Goal: Task Accomplishment & Management: Use online tool/utility

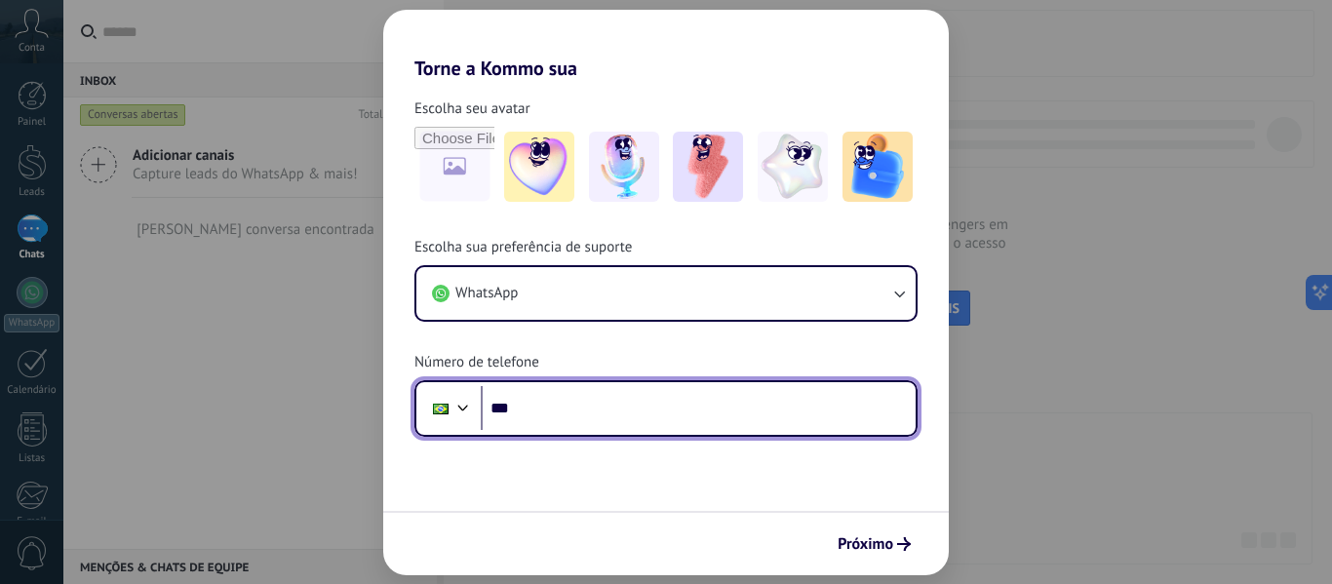
click at [561, 411] on input "***" at bounding box center [698, 408] width 435 height 45
click at [561, 402] on input "***" at bounding box center [698, 408] width 435 height 45
paste input "**********"
click at [541, 412] on input "**********" at bounding box center [698, 408] width 435 height 45
click at [552, 406] on input "**********" at bounding box center [698, 408] width 435 height 45
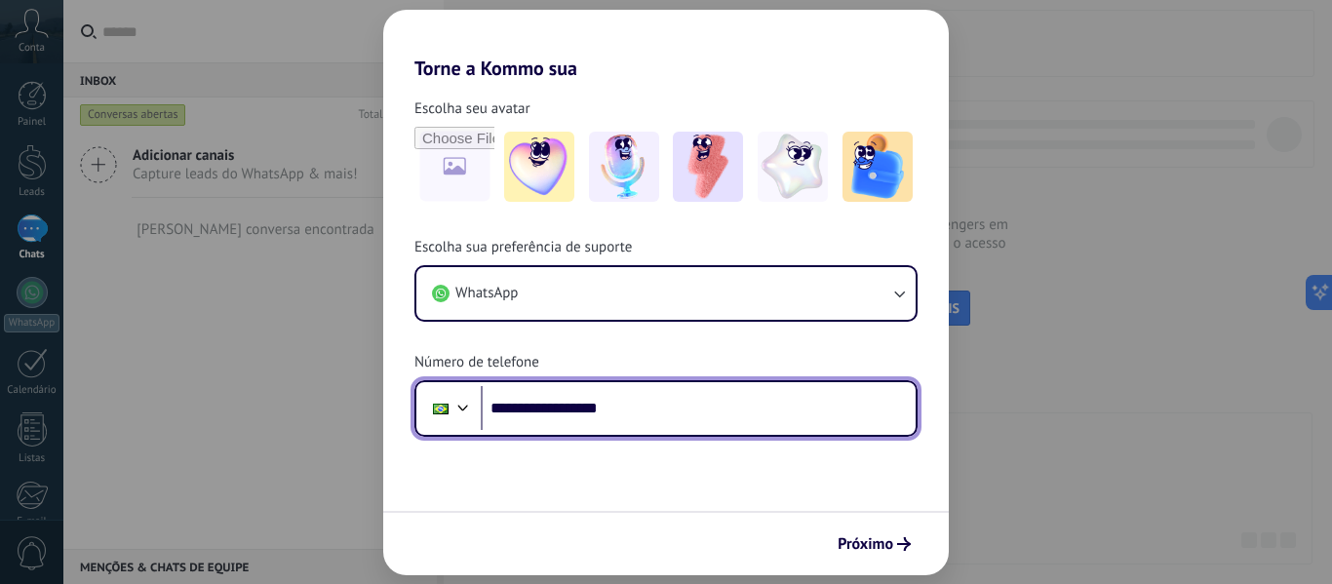
type input "**********"
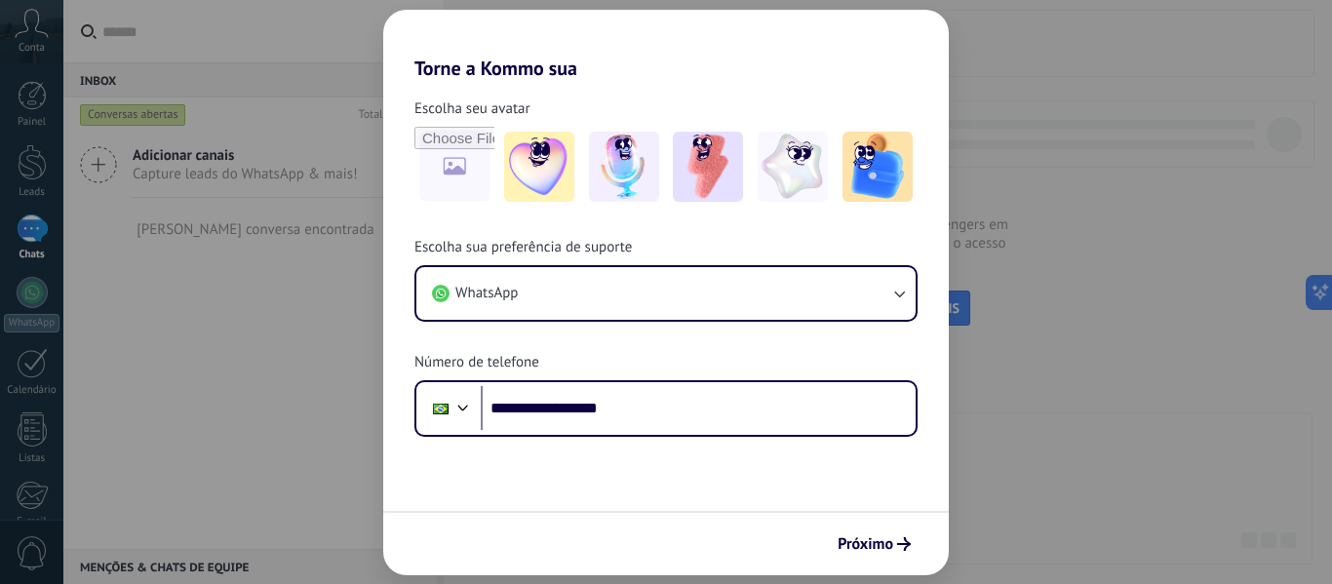
click at [610, 480] on form "**********" at bounding box center [665, 327] width 565 height 495
click at [892, 547] on span "Próximo" at bounding box center [865, 544] width 56 height 14
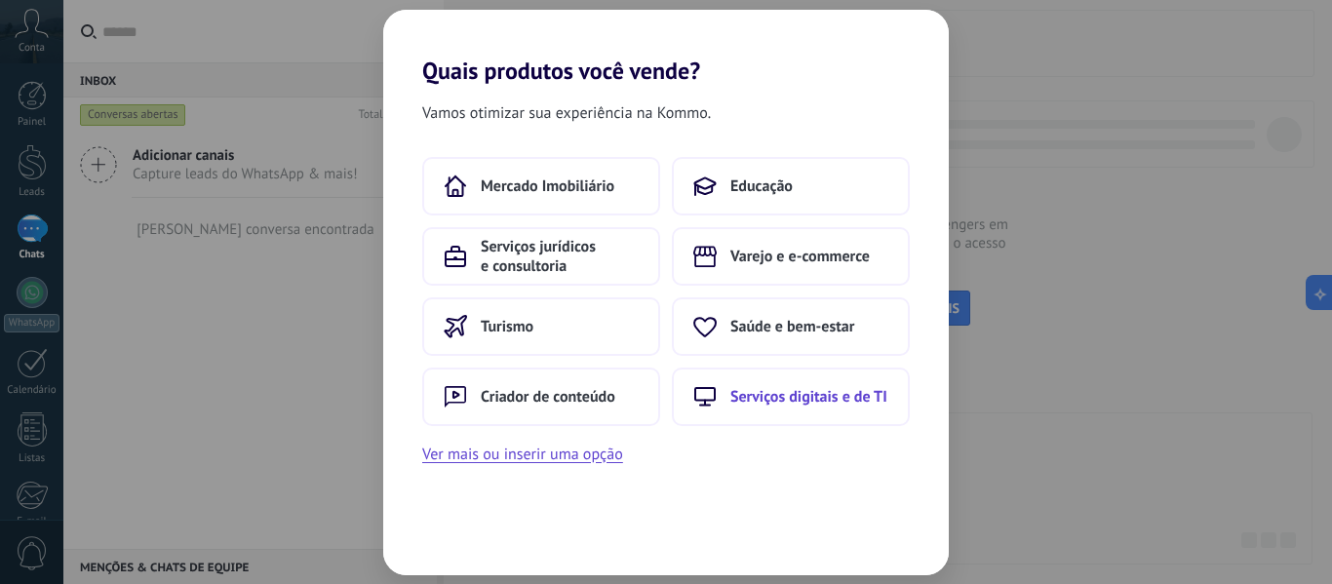
click at [780, 393] on span "Serviços digitais e de TI" at bounding box center [808, 396] width 157 height 19
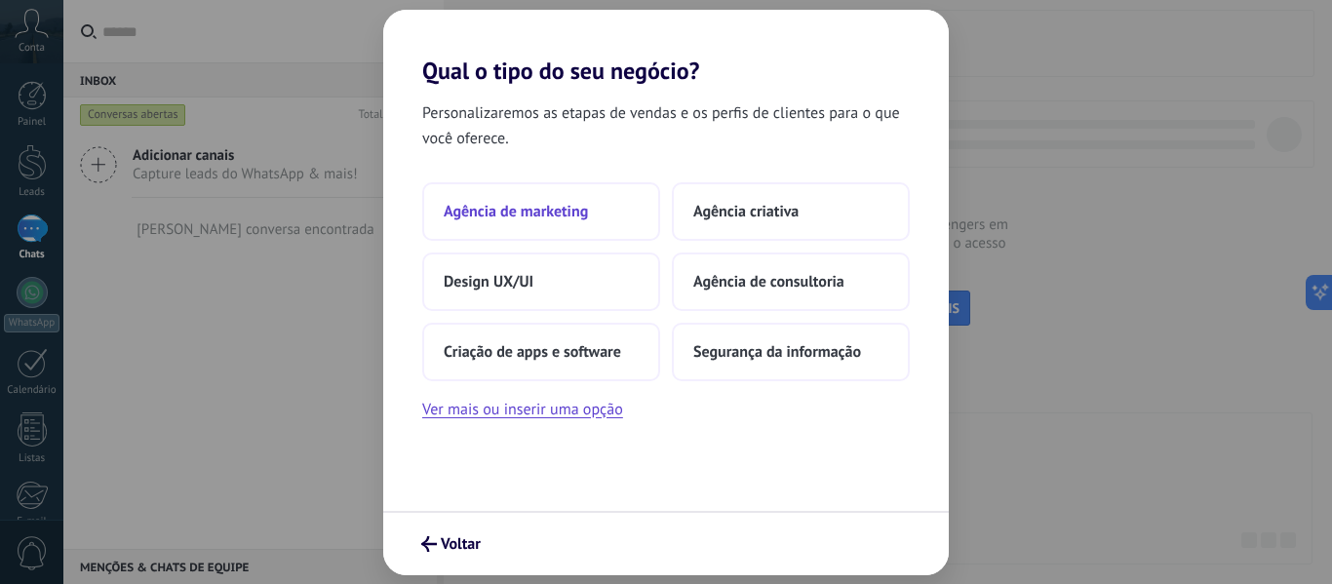
click at [534, 203] on span "Agência de marketing" at bounding box center [516, 211] width 144 height 19
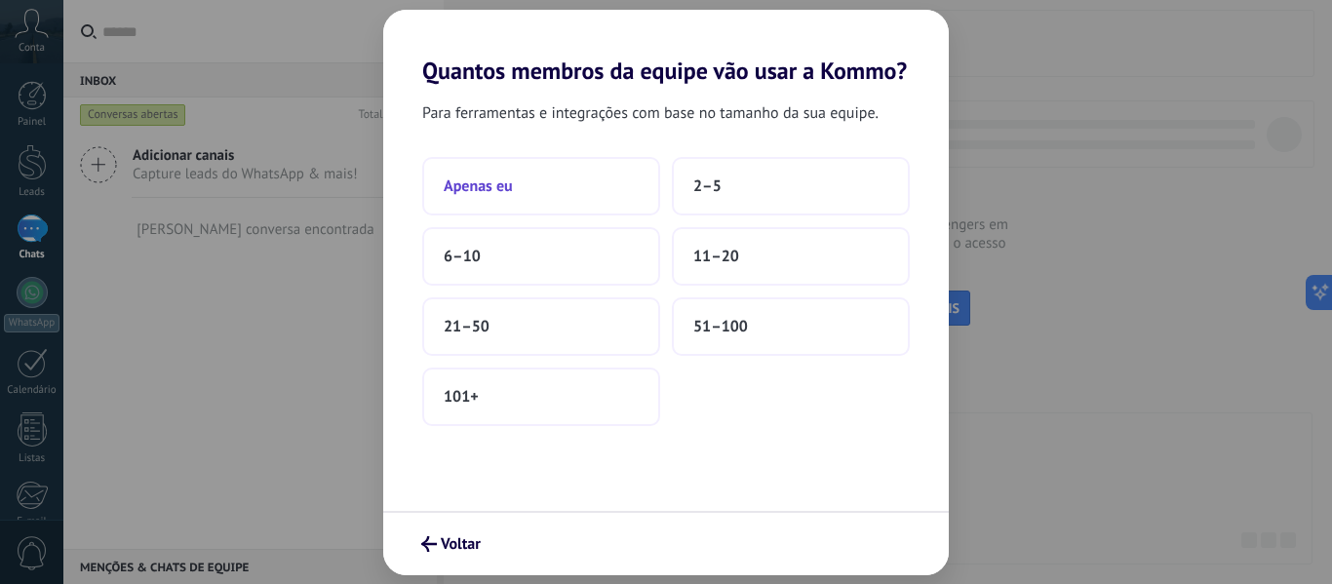
click at [576, 188] on button "Apenas eu" at bounding box center [541, 186] width 238 height 58
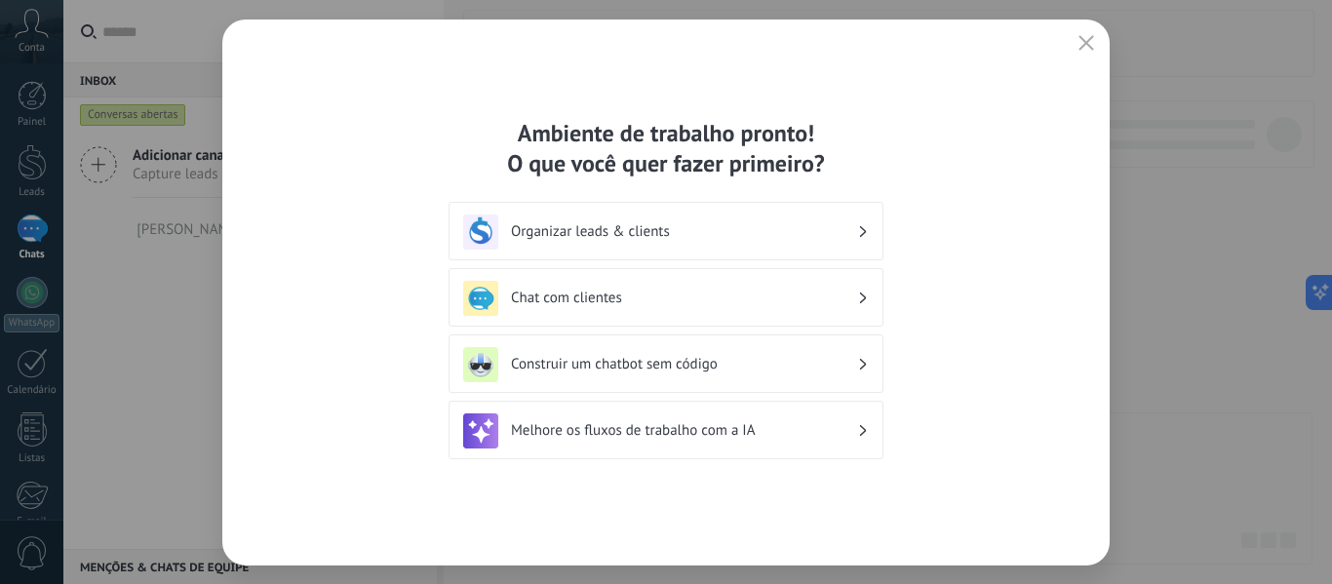
click at [727, 227] on h3 "Organizar leads & clients" at bounding box center [684, 231] width 346 height 19
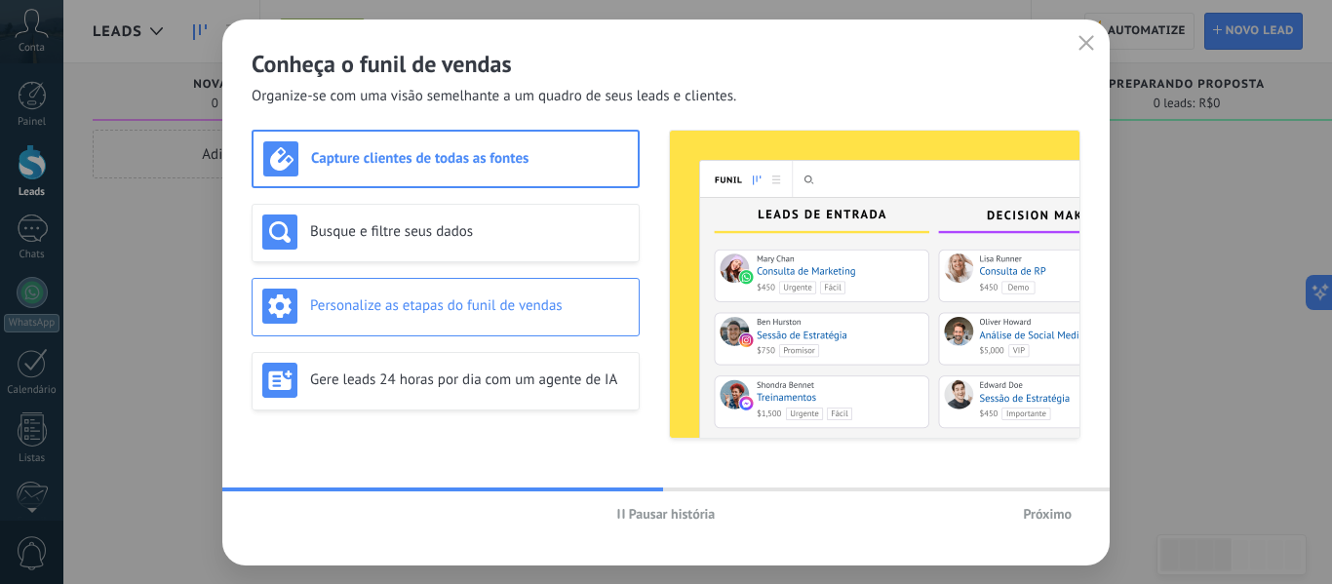
click at [486, 304] on h3 "Personalize as etapas do funil de vendas" at bounding box center [469, 305] width 319 height 19
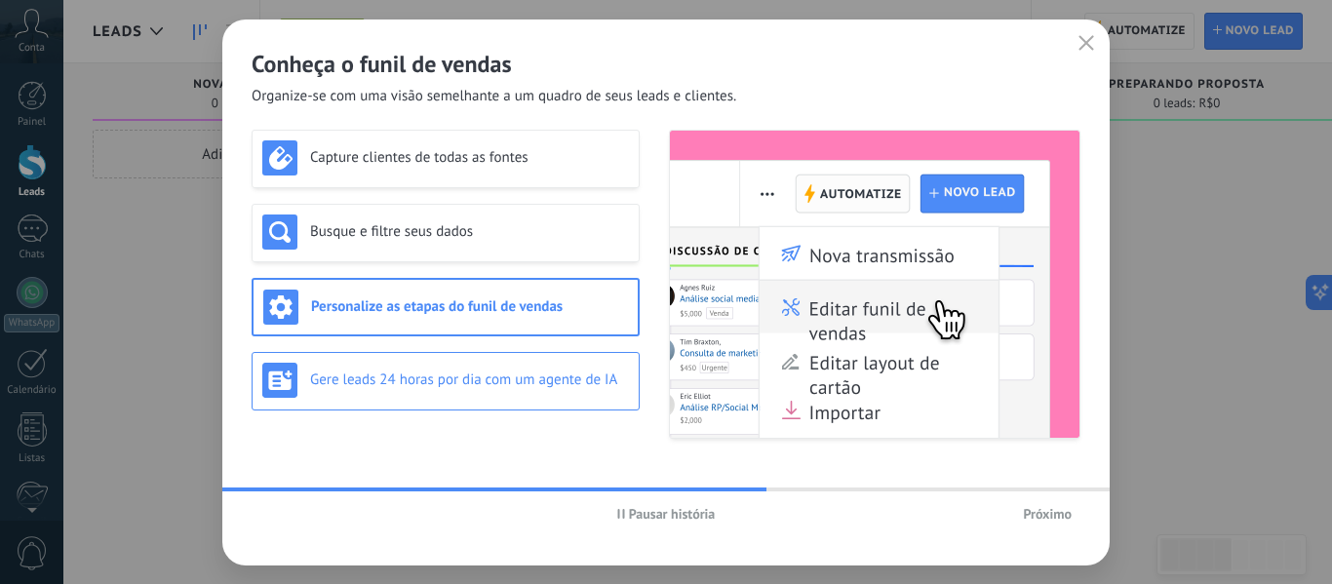
click at [512, 390] on div "Gere leads 24 horas por dia com um agente de IA" at bounding box center [445, 380] width 367 height 35
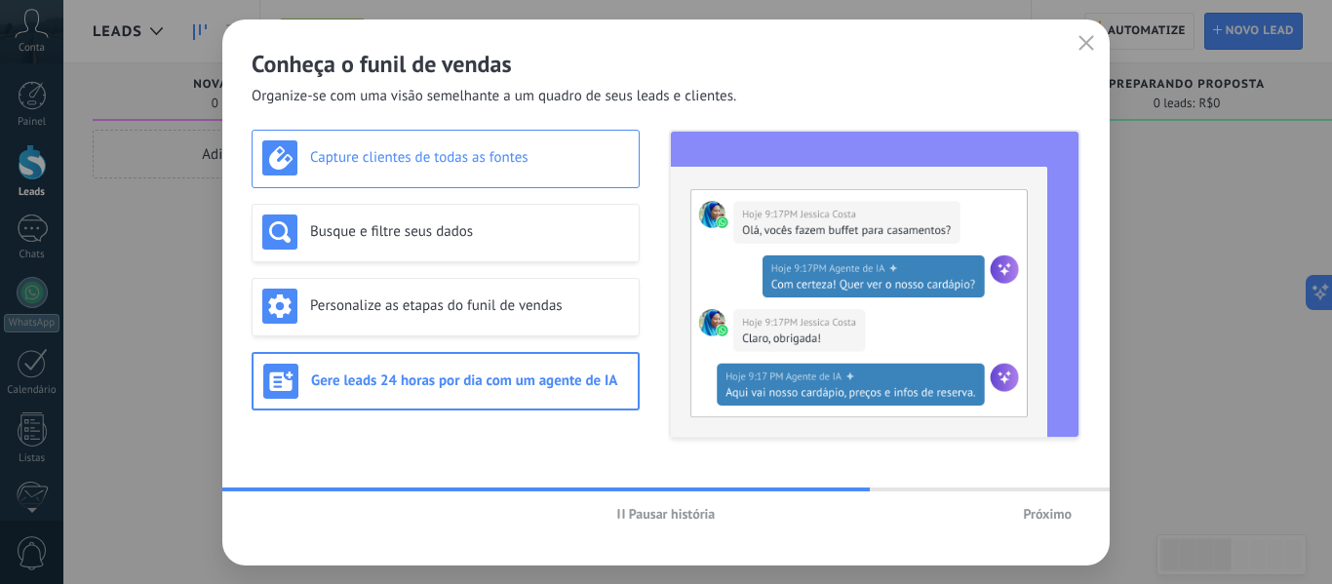
click at [476, 173] on div "Capture clientes de todas as fontes" at bounding box center [445, 157] width 367 height 35
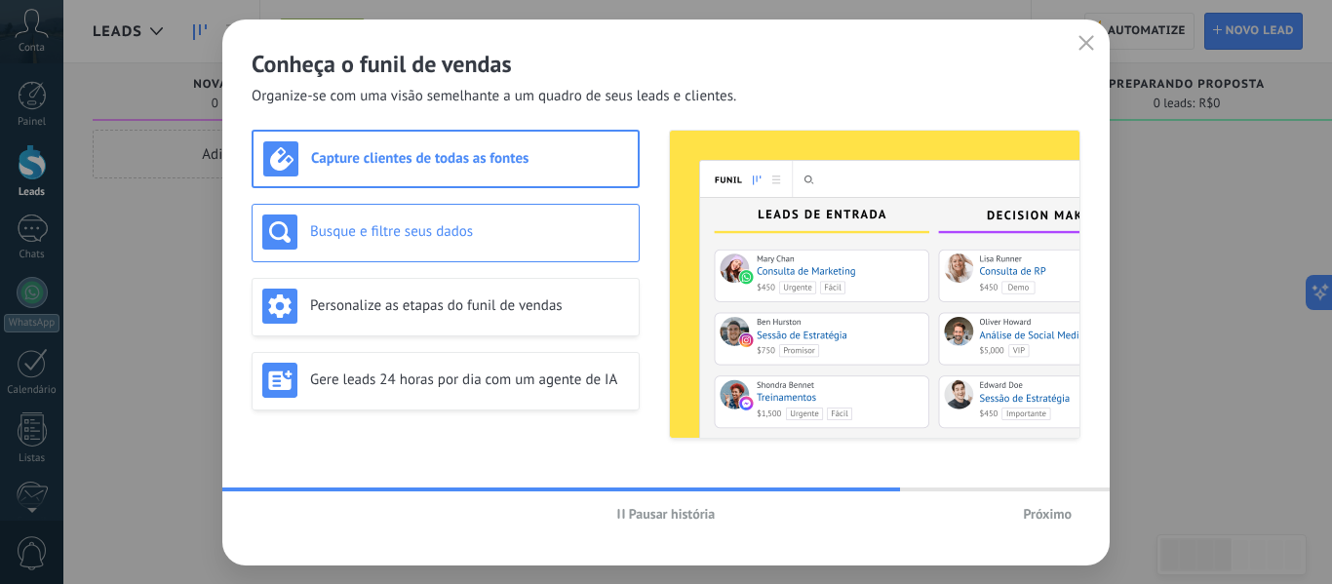
click at [462, 232] on h3 "Busque e filtre seus dados" at bounding box center [469, 231] width 319 height 19
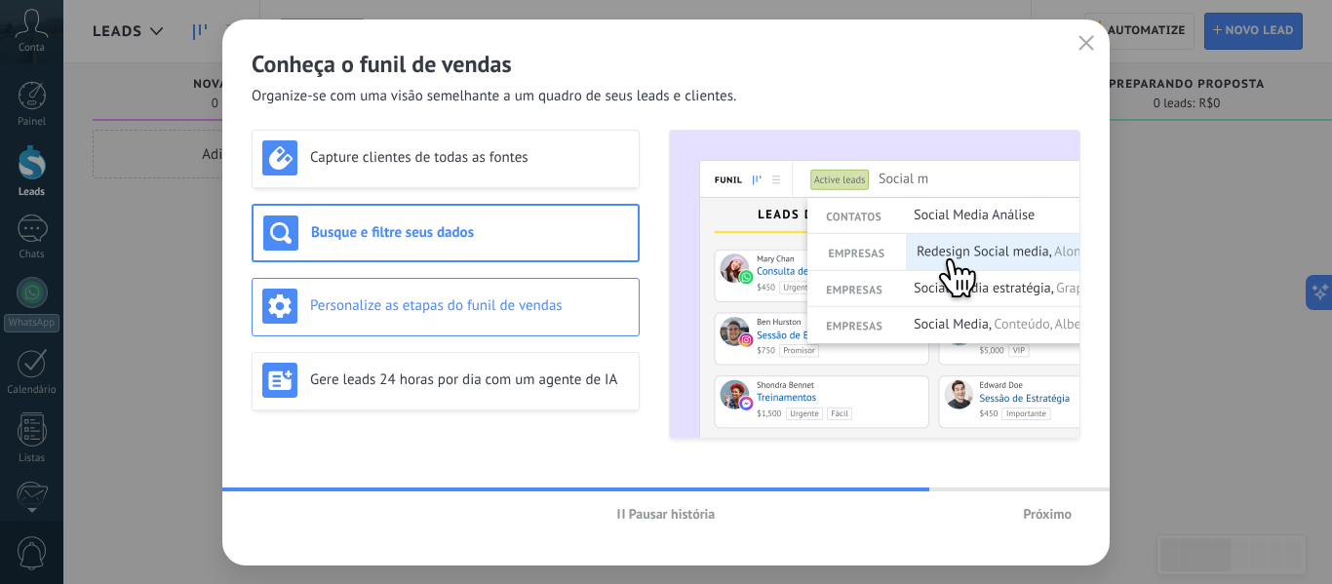
click at [443, 316] on div "Personalize as etapas do funil de vendas" at bounding box center [445, 306] width 367 height 35
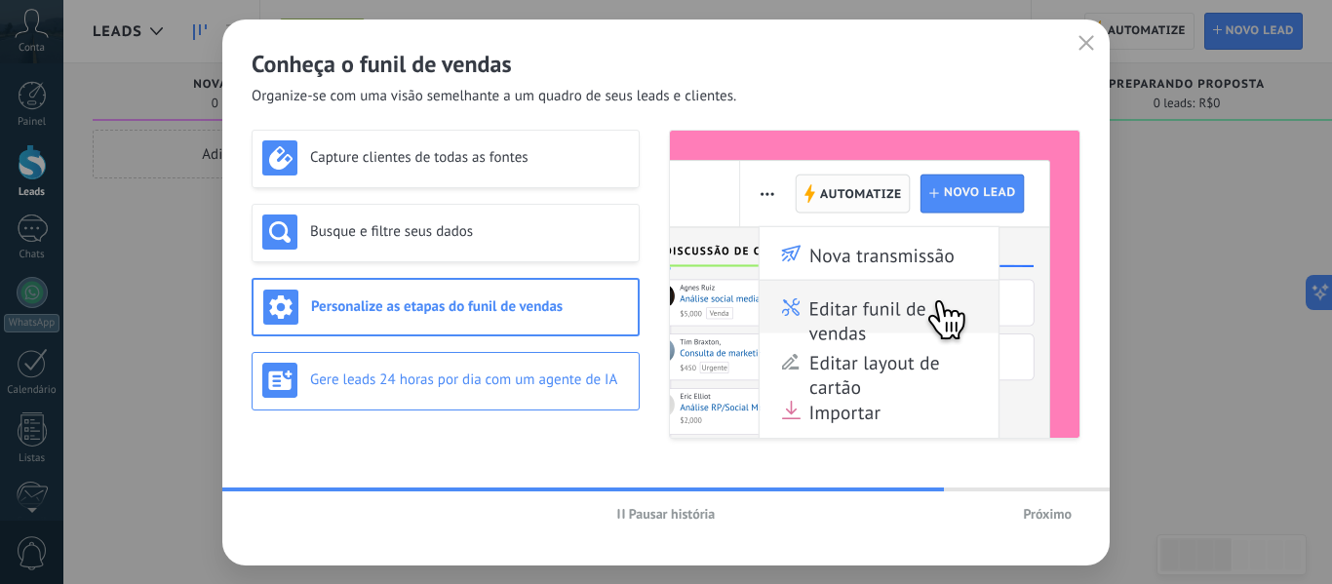
click at [476, 380] on h3 "Gere leads 24 horas por dia com um agente de IA" at bounding box center [469, 379] width 319 height 19
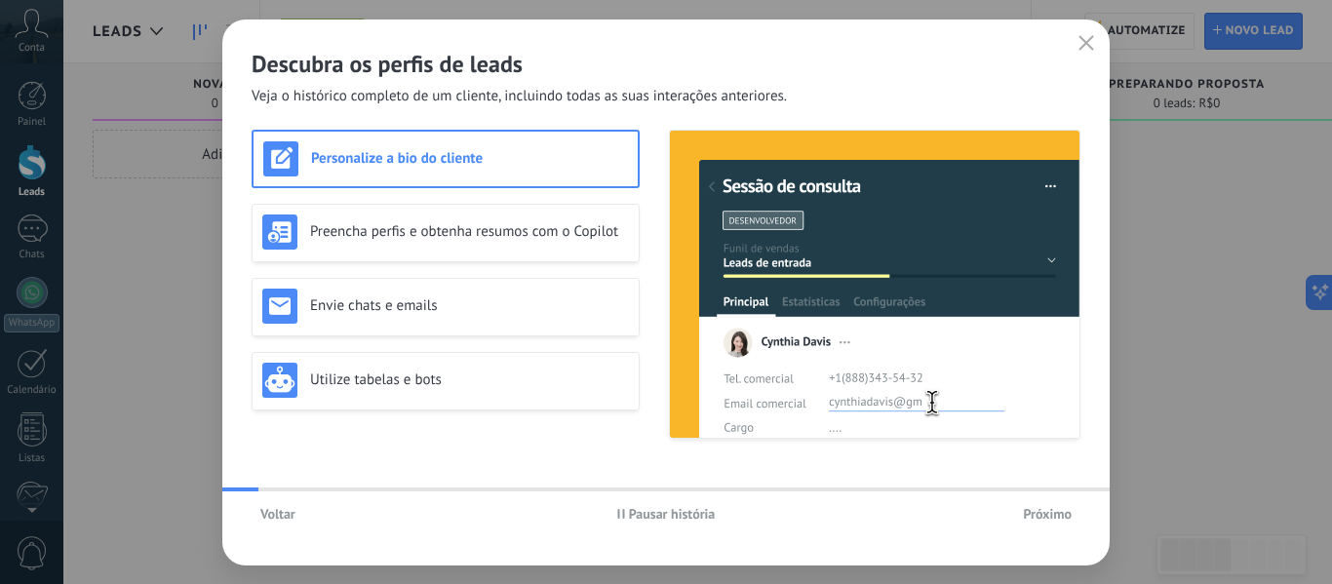
click at [1053, 510] on span "Próximo" at bounding box center [1047, 514] width 49 height 14
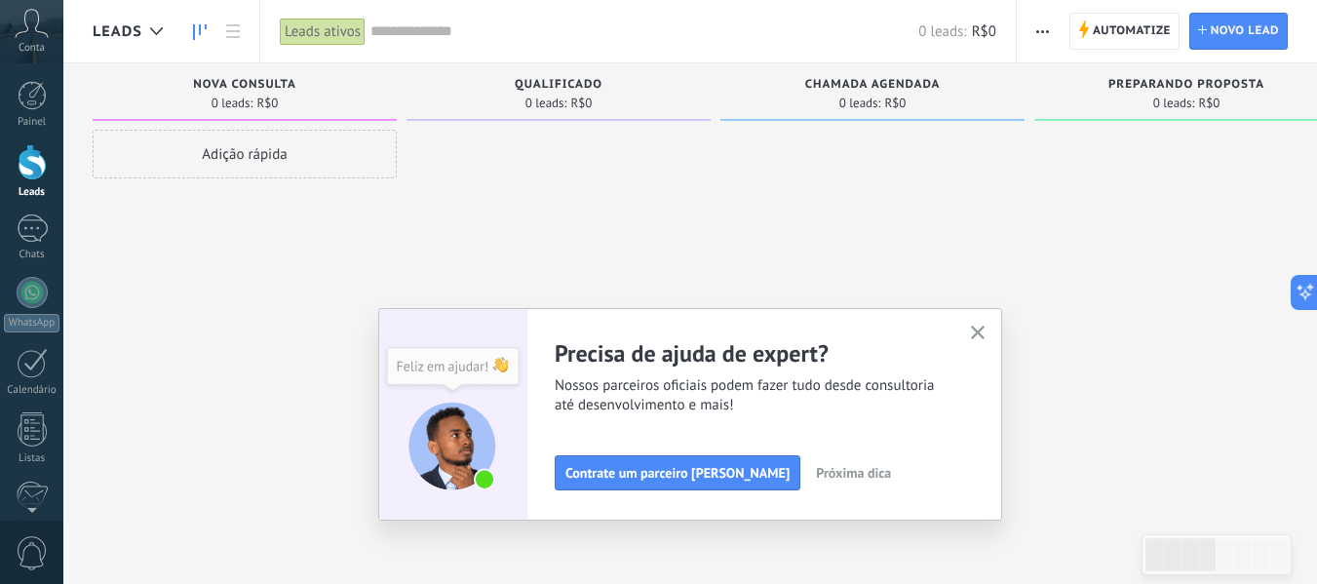
click at [986, 332] on use "button" at bounding box center [978, 333] width 15 height 15
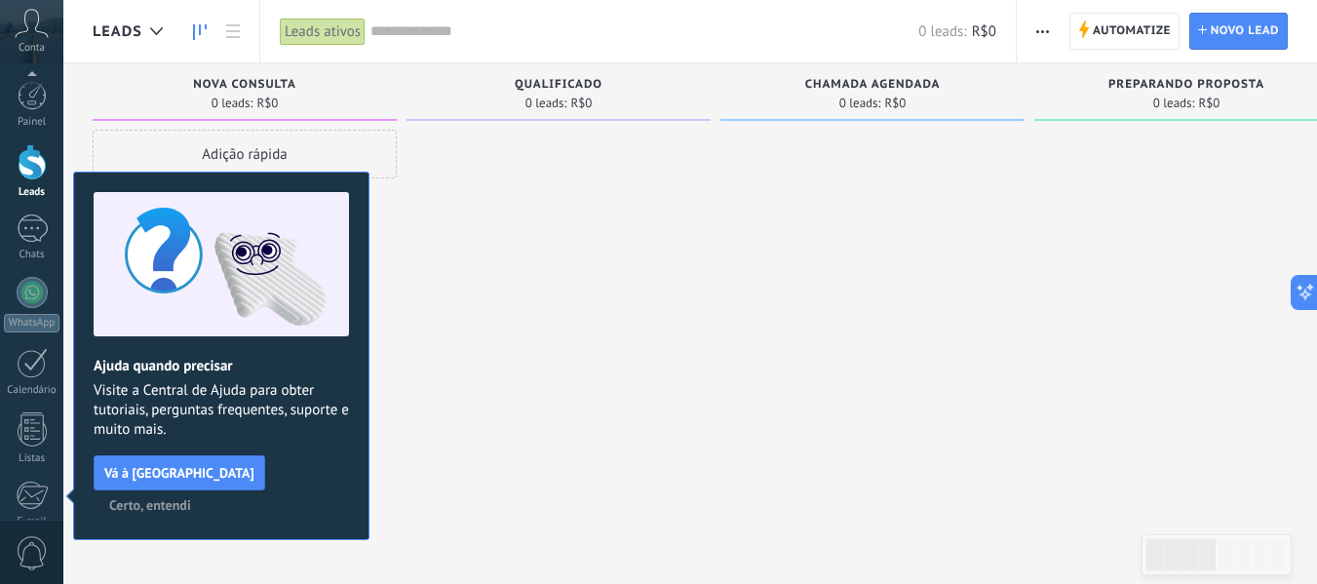
scroll to position [227, 0]
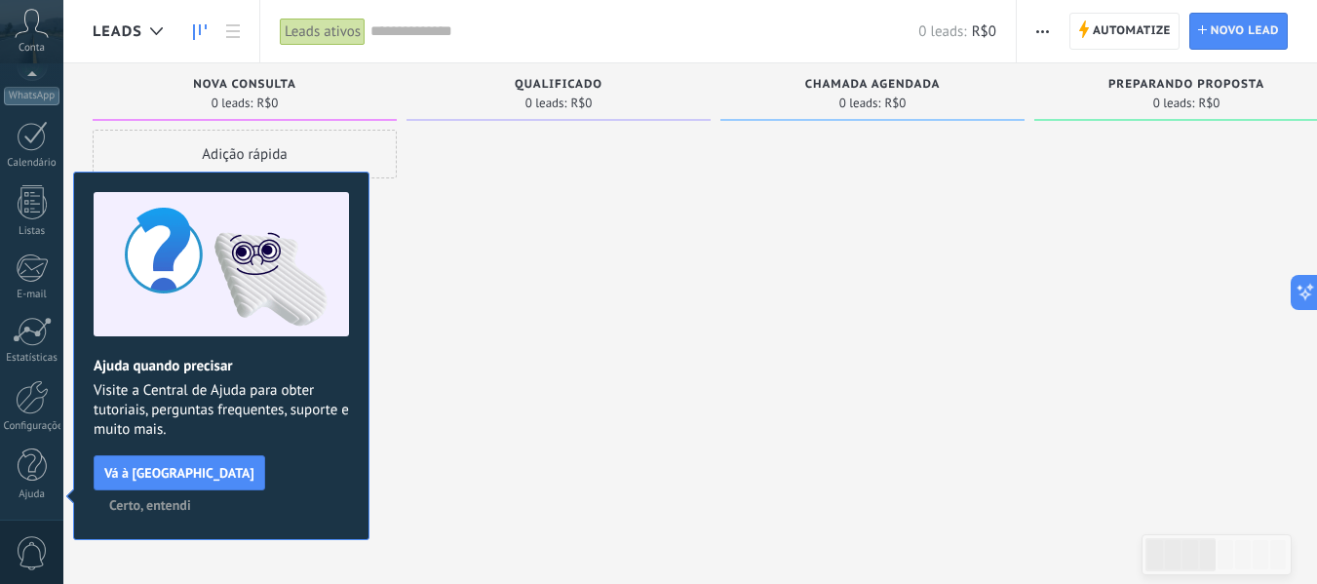
click at [191, 498] on span "Certo, entendi" at bounding box center [150, 505] width 82 height 14
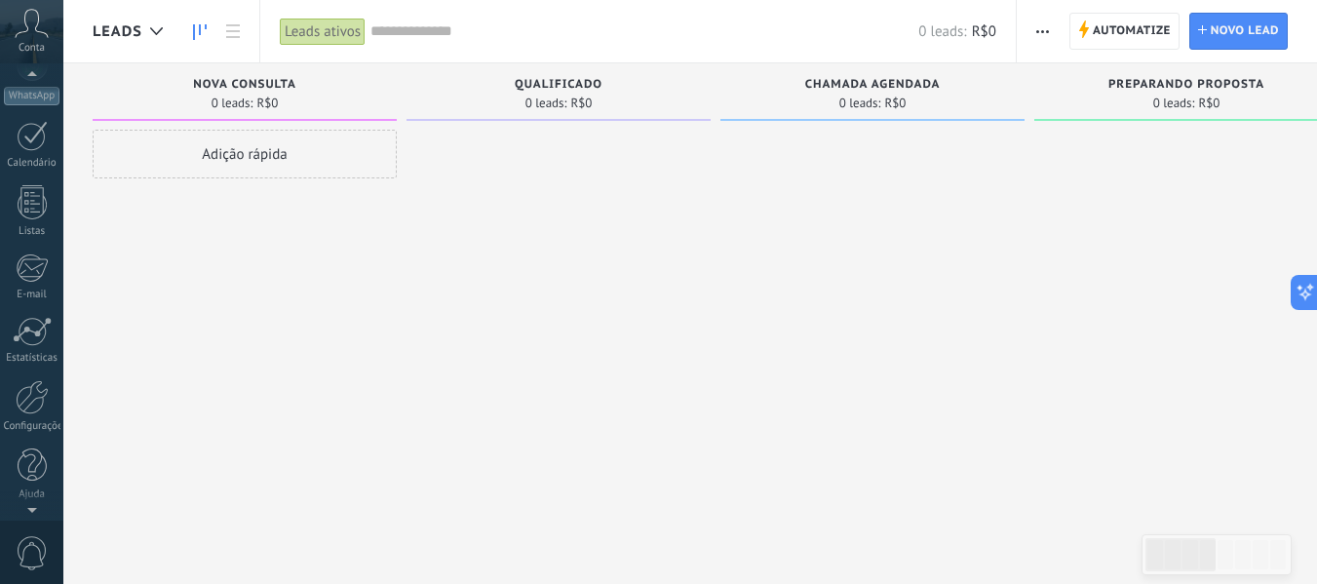
scroll to position [0, 0]
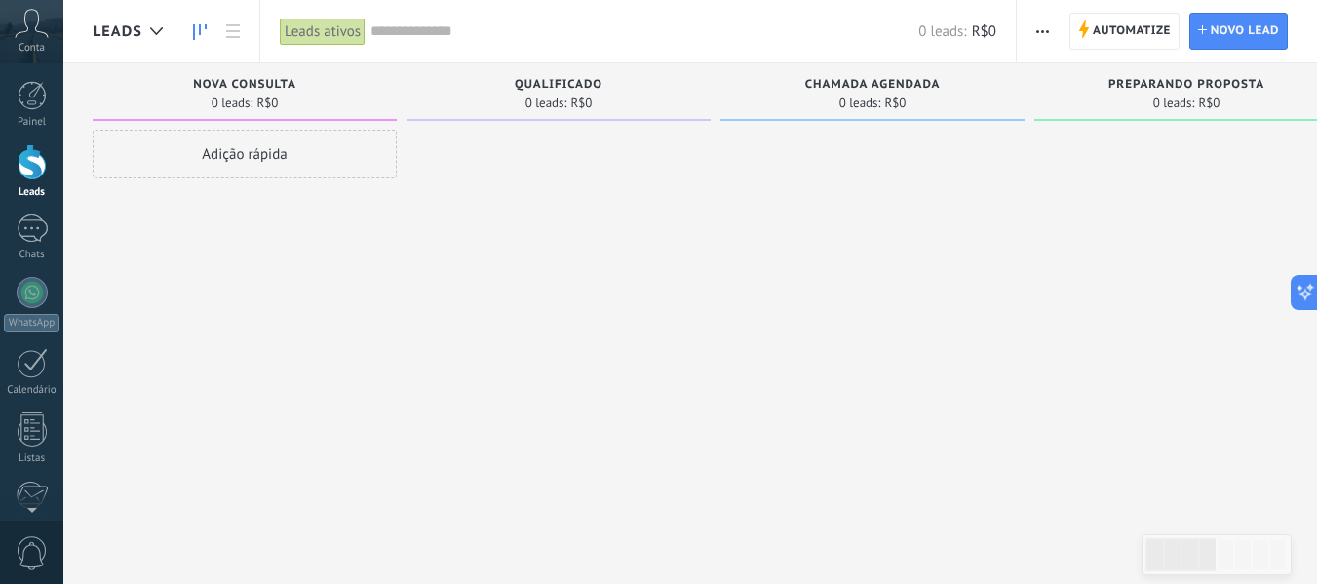
click at [39, 33] on icon at bounding box center [32, 23] width 34 height 29
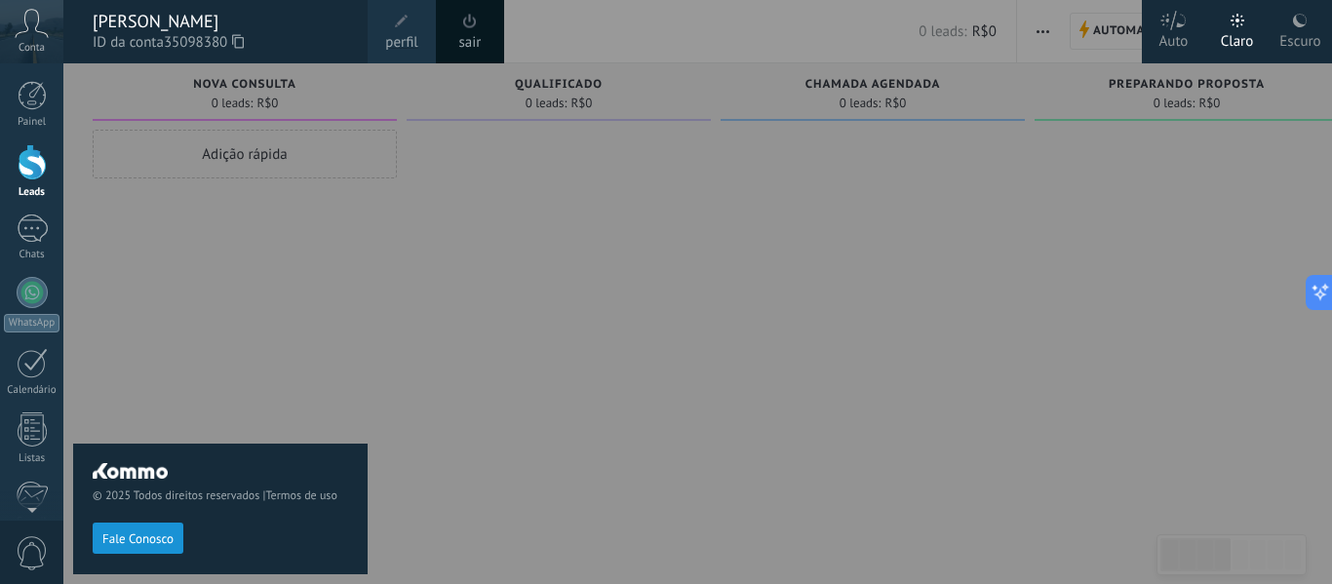
click at [349, 315] on div "© 2025 Todos direitos reservados | Termos de uso Fale Conosco" at bounding box center [220, 323] width 294 height 521
click at [486, 198] on div at bounding box center [729, 292] width 1332 height 584
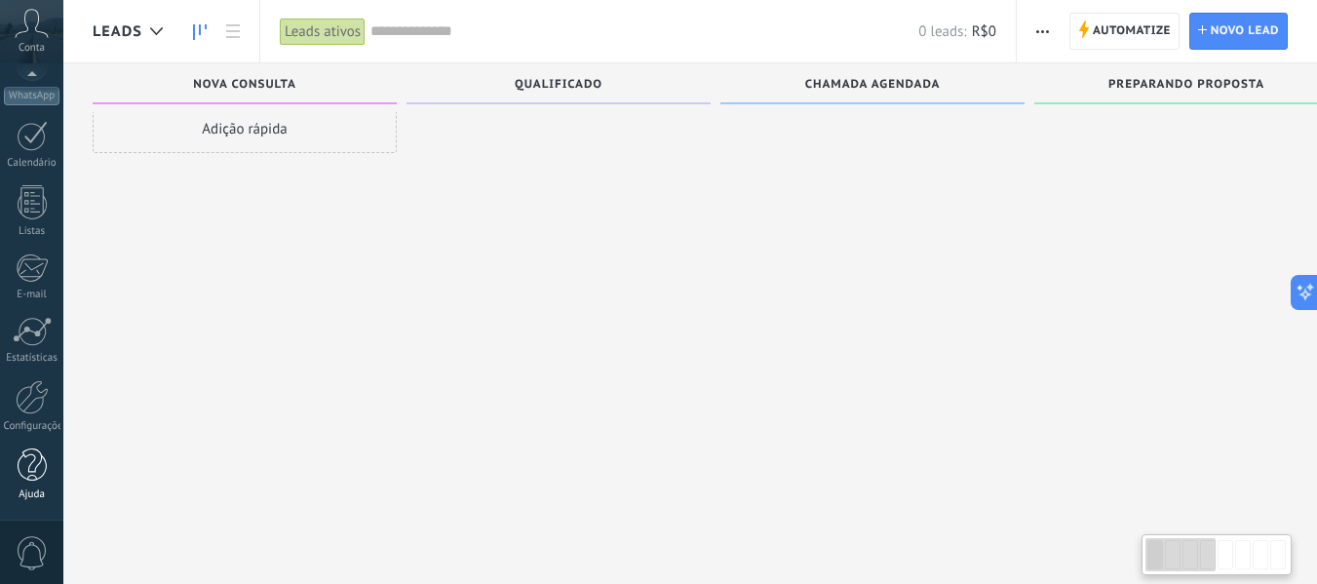
scroll to position [33, 0]
click at [42, 416] on link "Configurações" at bounding box center [31, 406] width 63 height 53
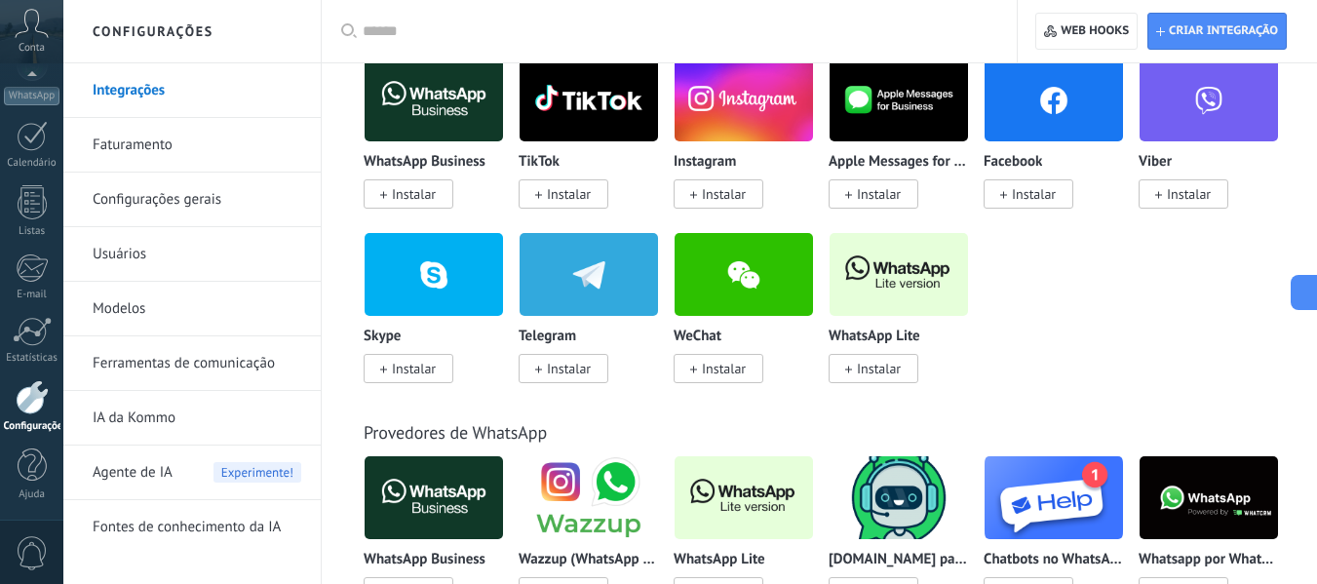
scroll to position [390, 0]
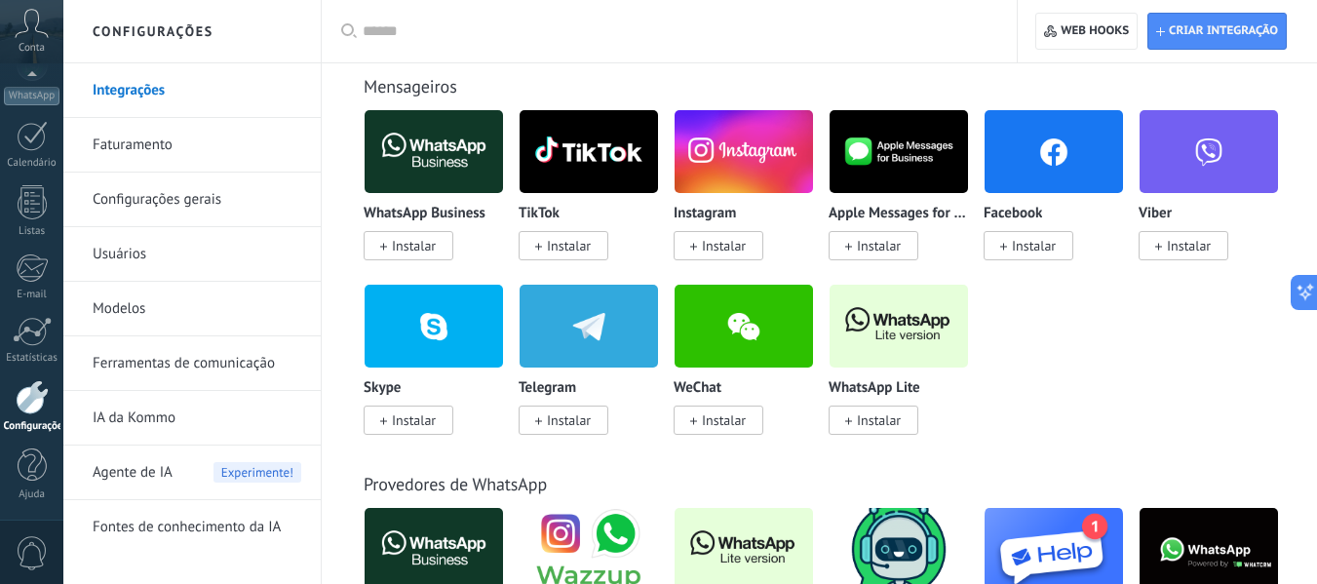
click at [161, 197] on link "Configurações gerais" at bounding box center [197, 200] width 209 height 55
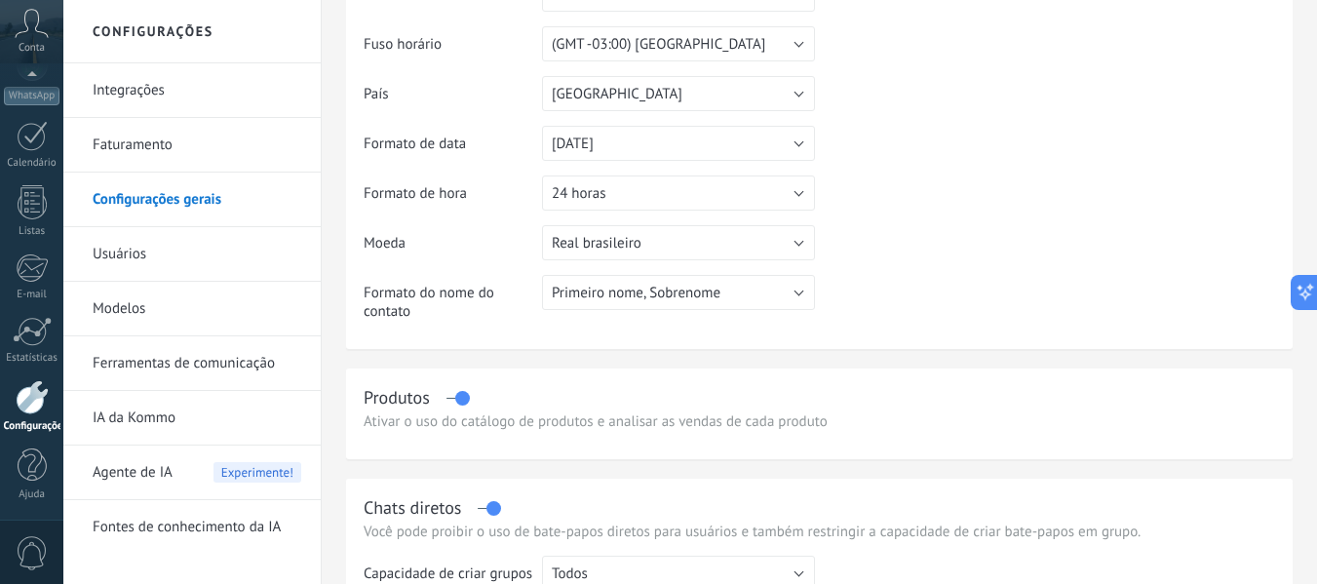
scroll to position [292, 0]
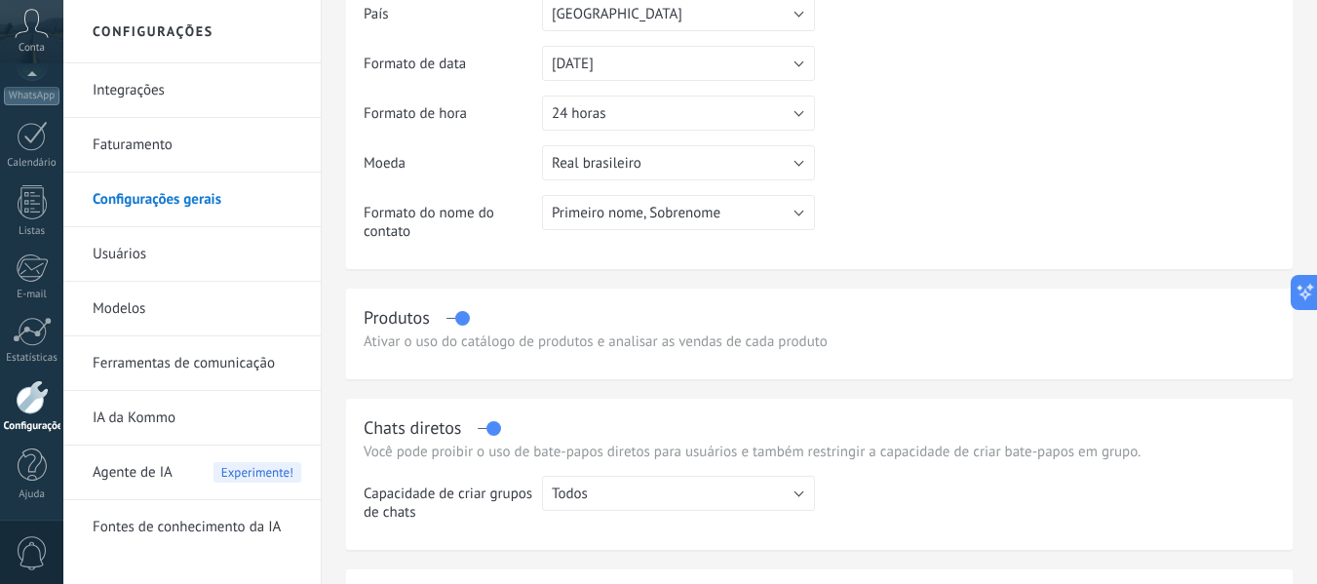
drag, startPoint x: 464, startPoint y: 317, endPoint x: 496, endPoint y: 315, distance: 32.2
click at [496, 315] on div "Produtos" at bounding box center [819, 317] width 911 height 22
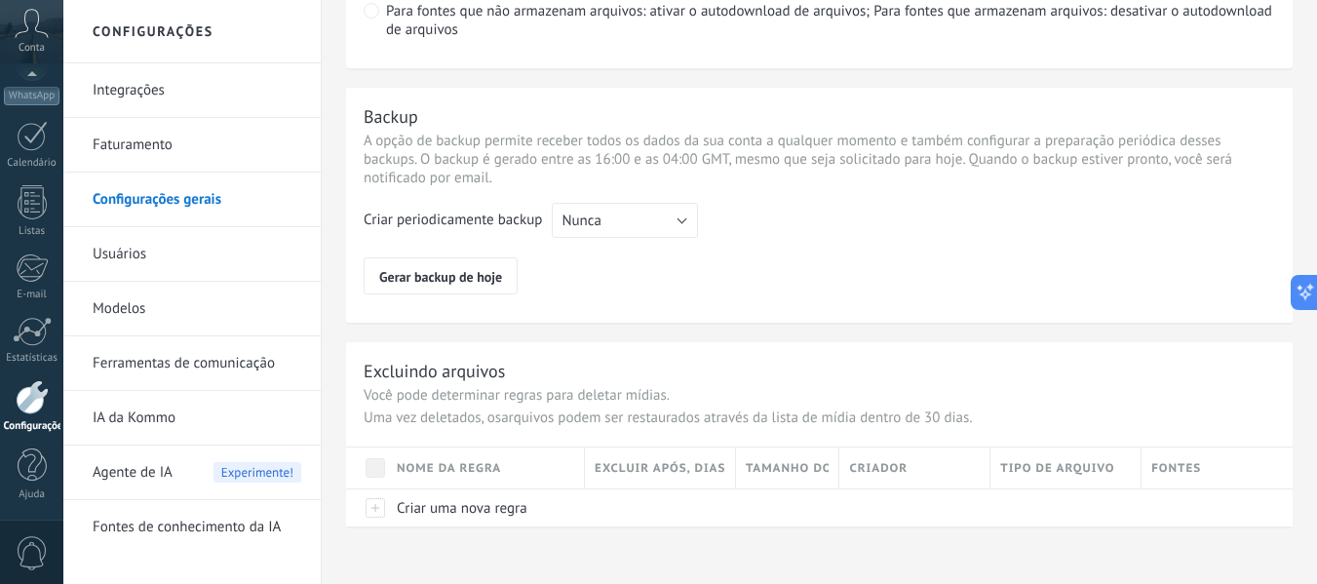
scroll to position [1601, 0]
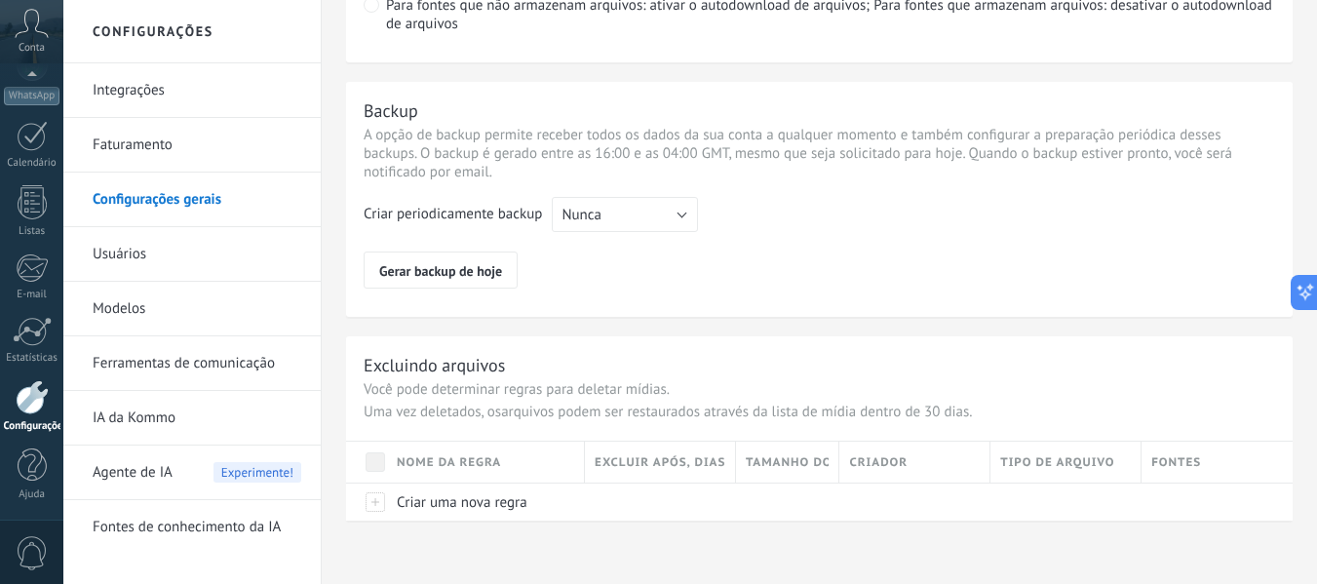
click at [136, 257] on link "Usuários" at bounding box center [197, 254] width 209 height 55
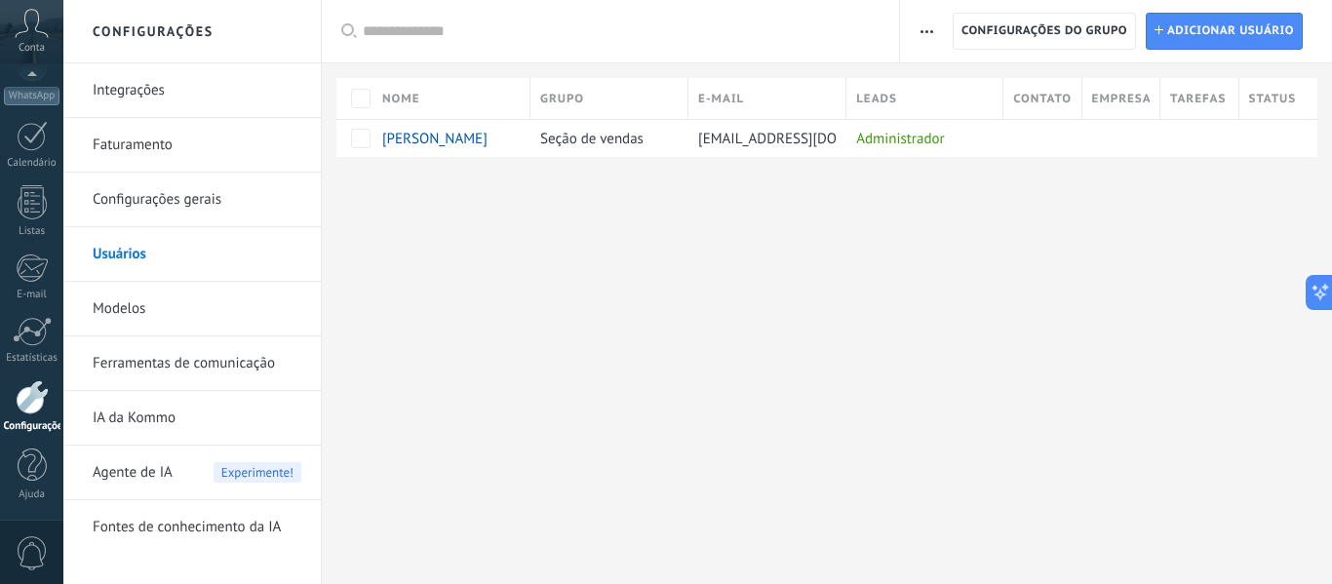
click at [171, 369] on link "Ferramentas de comunicação" at bounding box center [197, 363] width 209 height 55
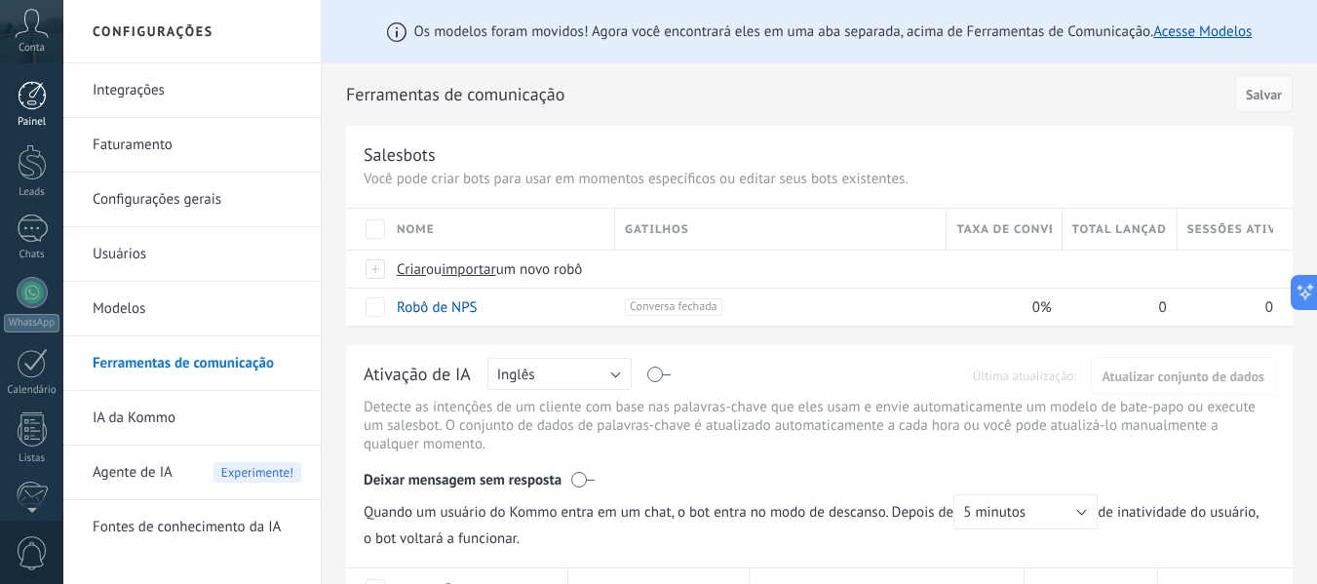
click at [29, 97] on div at bounding box center [32, 95] width 29 height 29
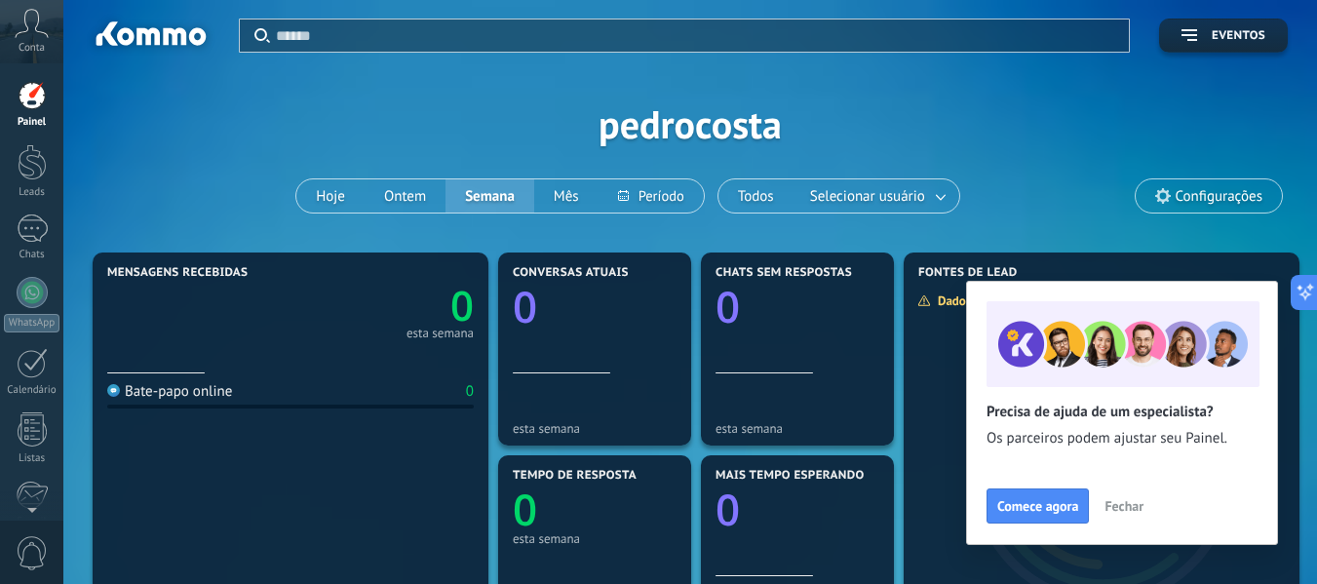
click at [1181, 199] on span "Configurações" at bounding box center [1219, 196] width 87 height 17
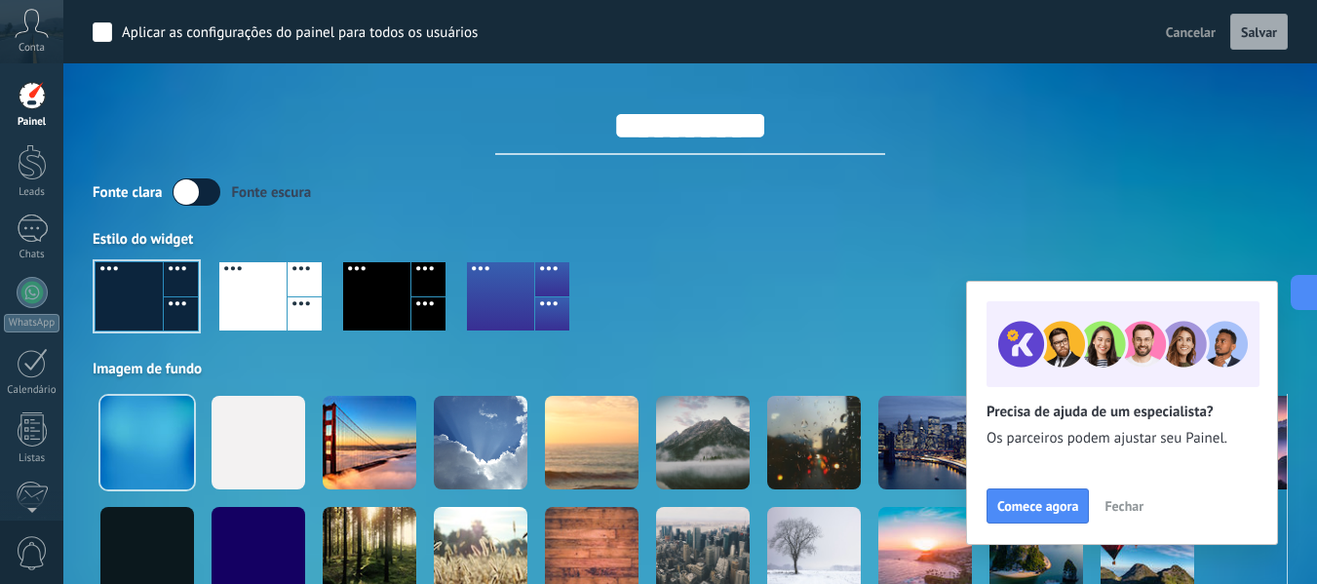
click at [1130, 506] on span "Fechar" at bounding box center [1123, 506] width 39 height 14
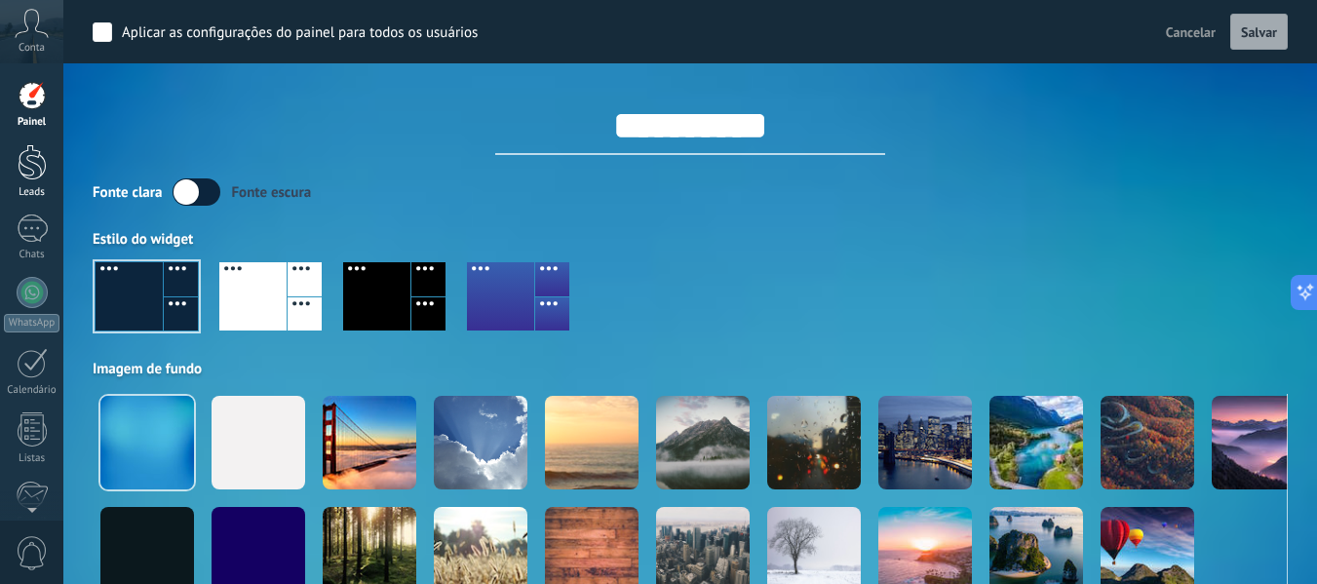
click at [21, 168] on div at bounding box center [32, 162] width 29 height 36
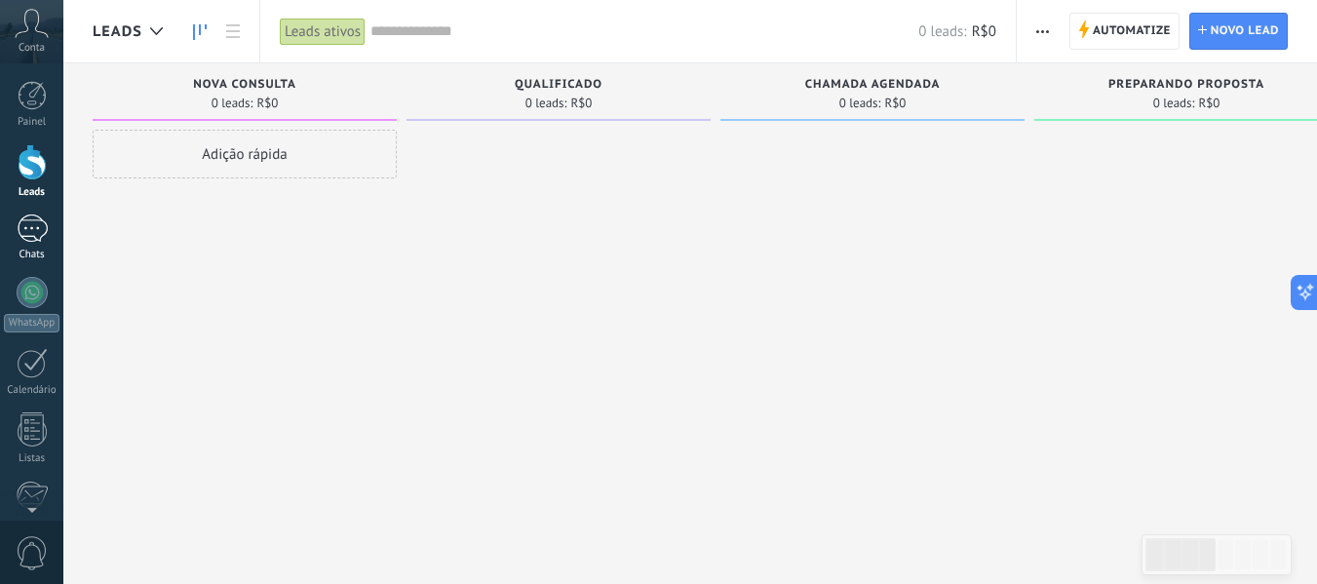
click at [24, 227] on div at bounding box center [32, 228] width 31 height 28
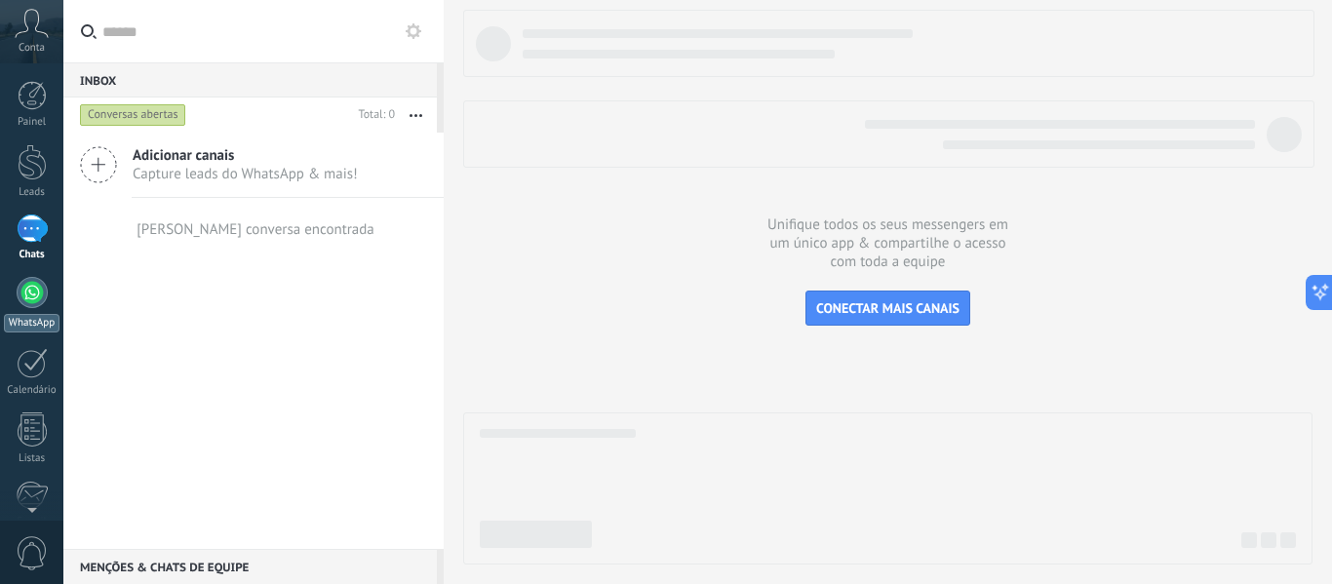
click at [28, 289] on div at bounding box center [32, 292] width 31 height 31
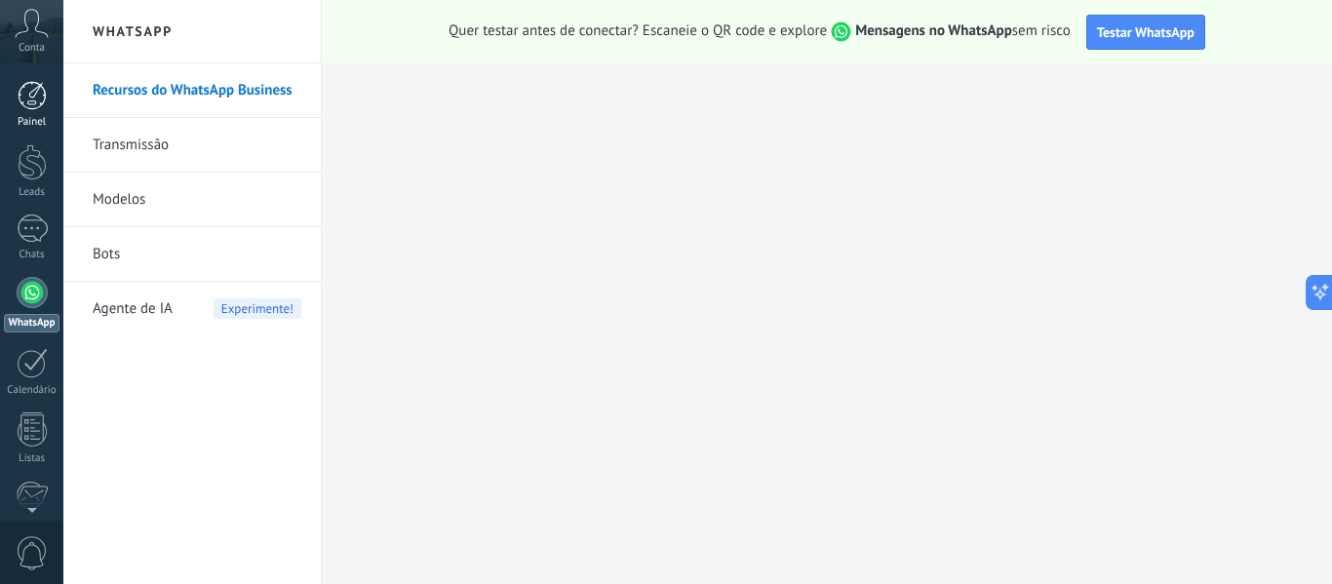
click at [31, 98] on div at bounding box center [32, 95] width 29 height 29
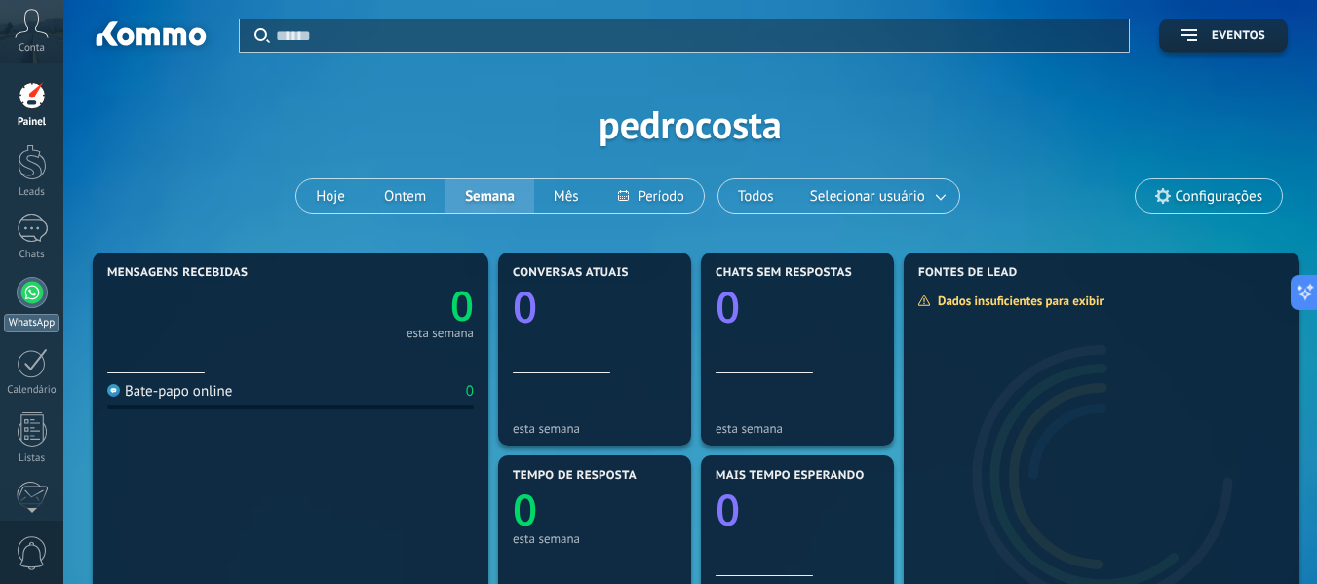
click at [30, 301] on div at bounding box center [32, 292] width 31 height 31
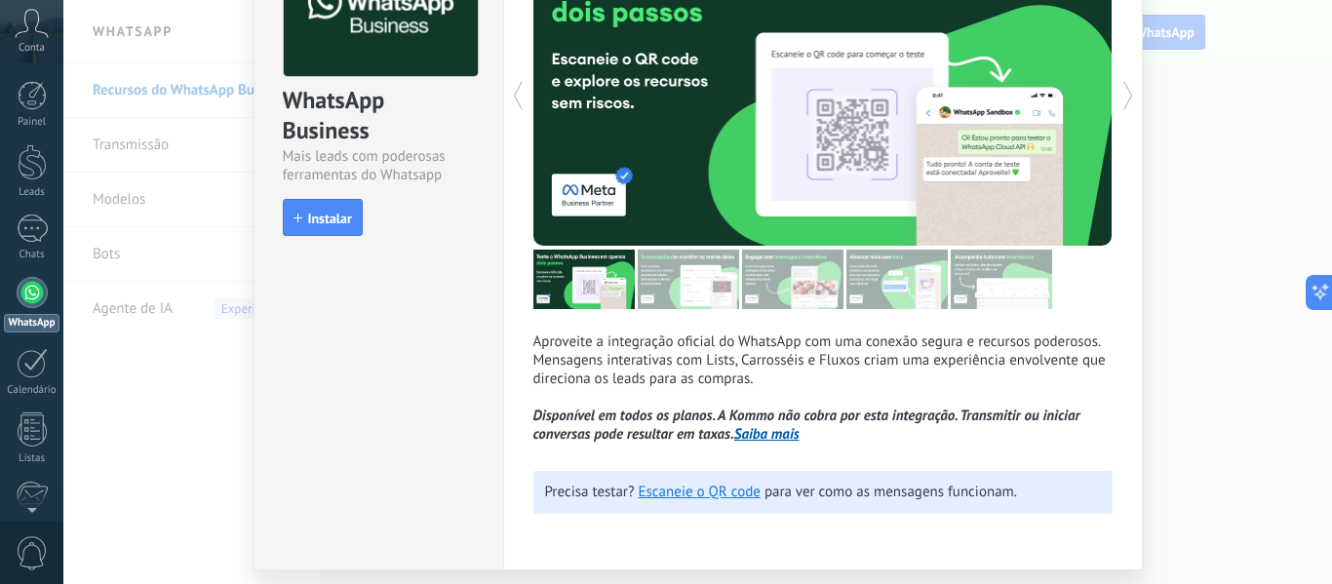
scroll to position [195, 0]
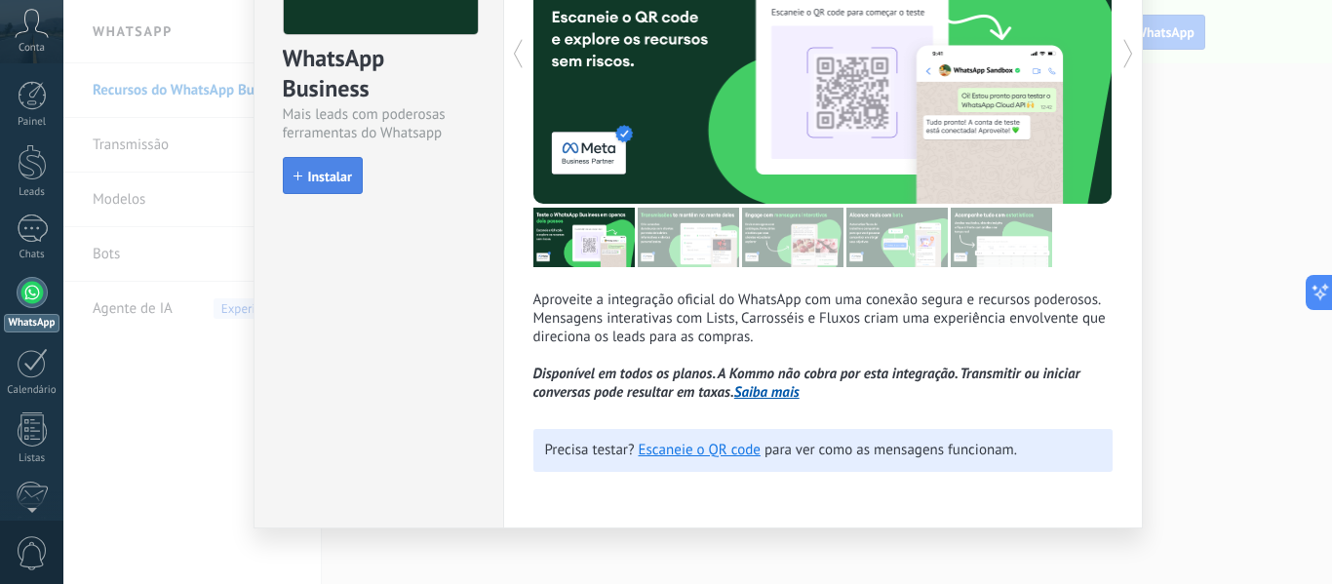
click at [344, 182] on span "Instalar" at bounding box center [330, 177] width 44 height 14
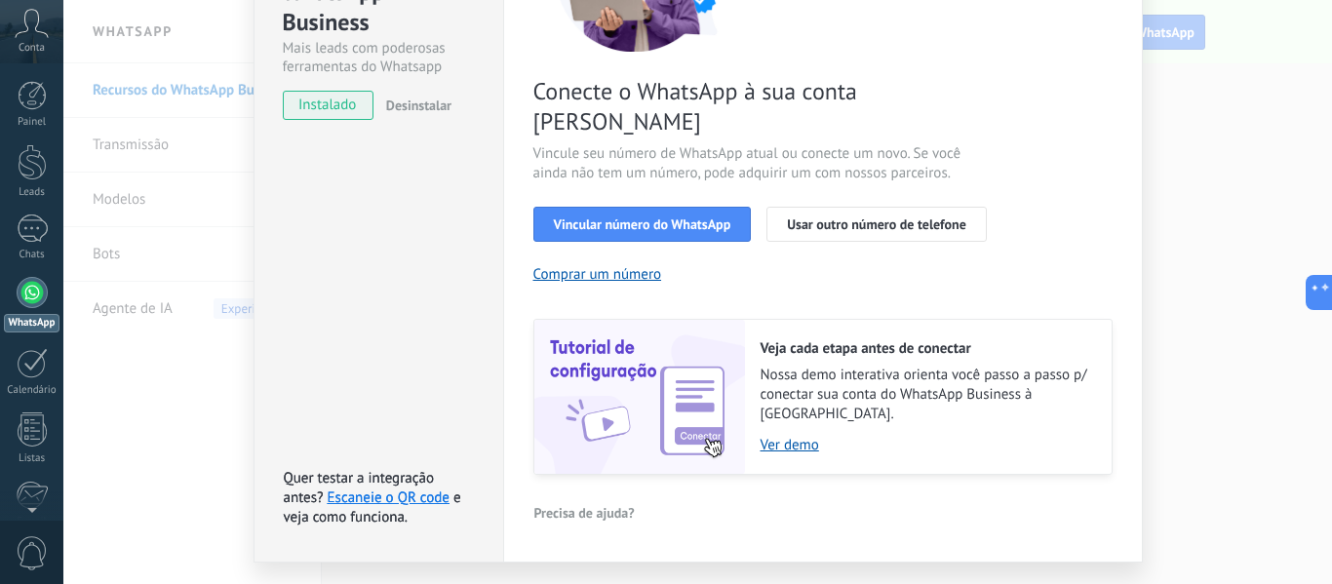
scroll to position [267, 0]
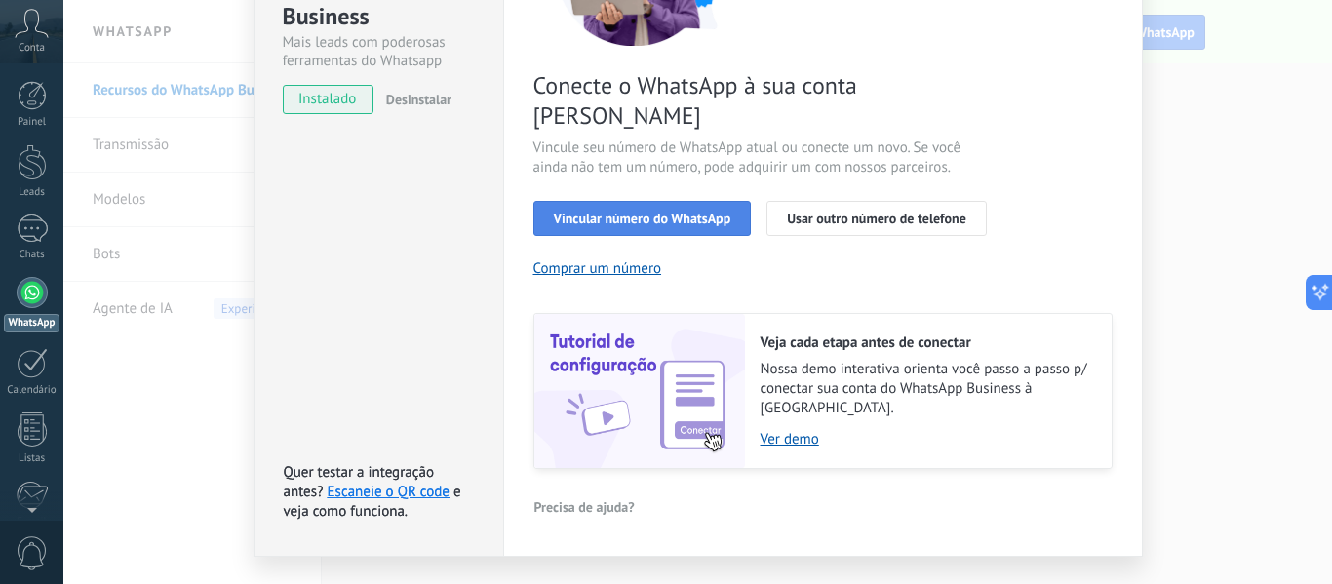
click at [679, 212] on span "Vincular número do WhatsApp" at bounding box center [642, 219] width 177 height 14
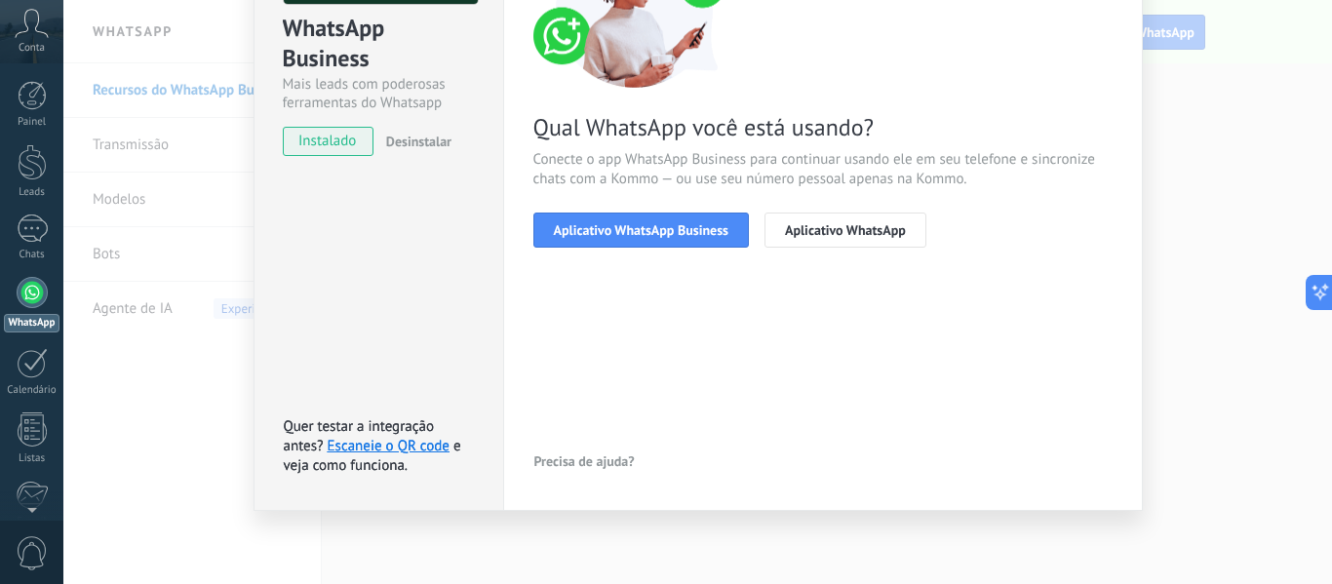
scroll to position [225, 0]
click at [693, 238] on button "Aplicativo WhatsApp Business" at bounding box center [640, 230] width 215 height 35
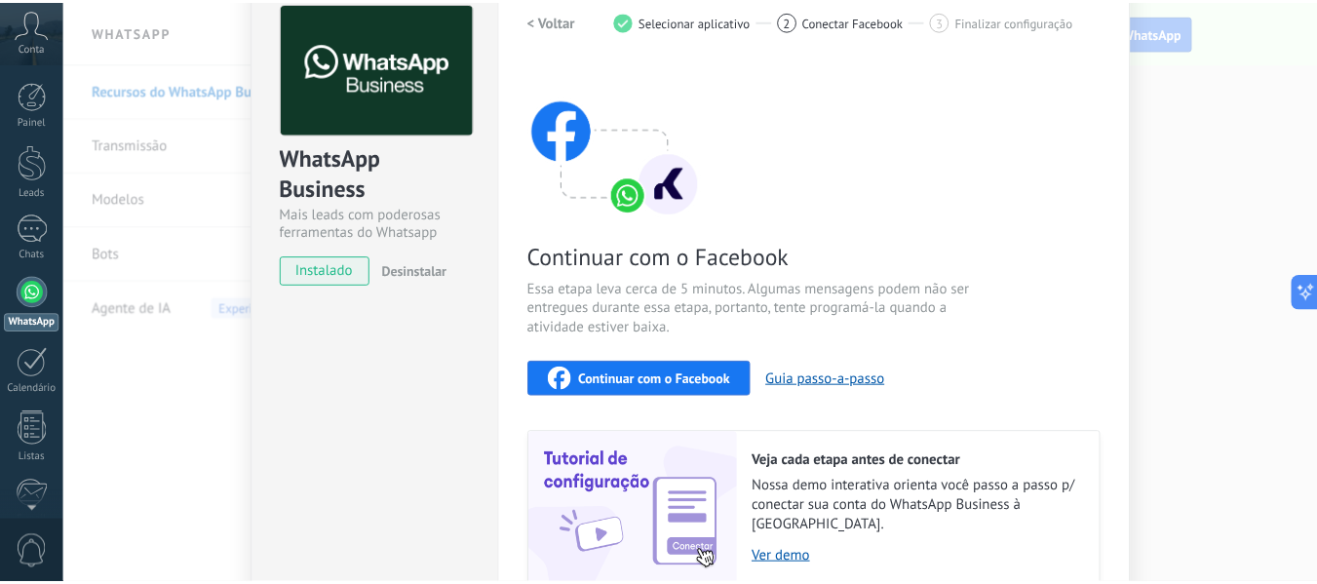
scroll to position [128, 0]
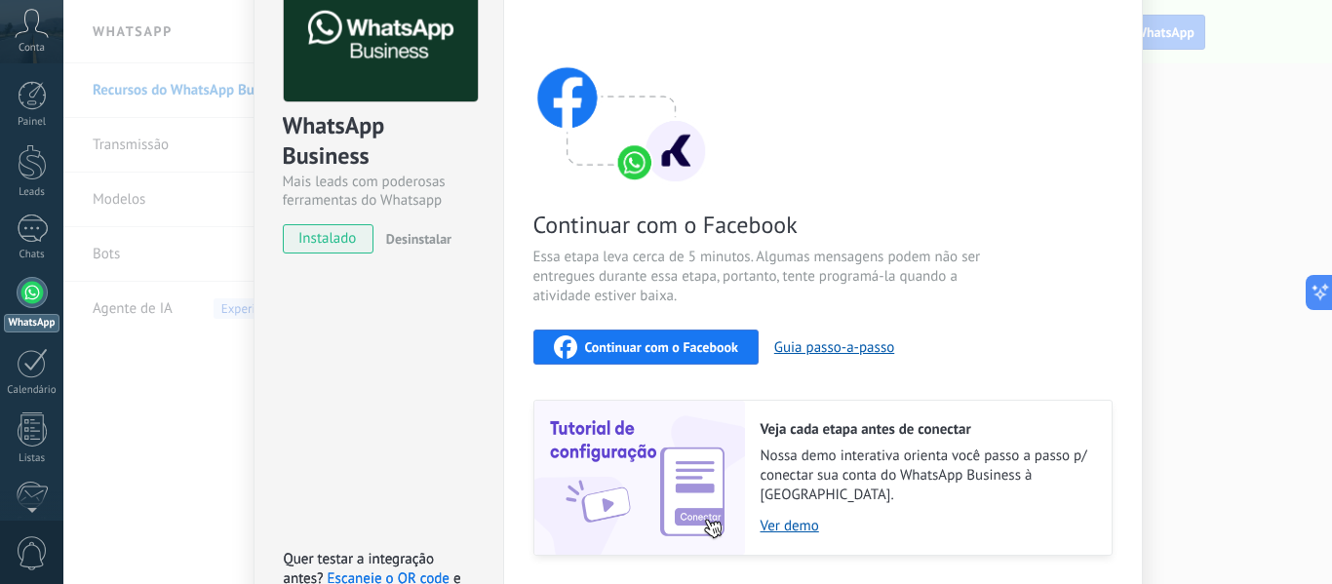
click at [35, 293] on div at bounding box center [32, 292] width 31 height 31
click at [31, 118] on div "Painel" at bounding box center [32, 122] width 57 height 13
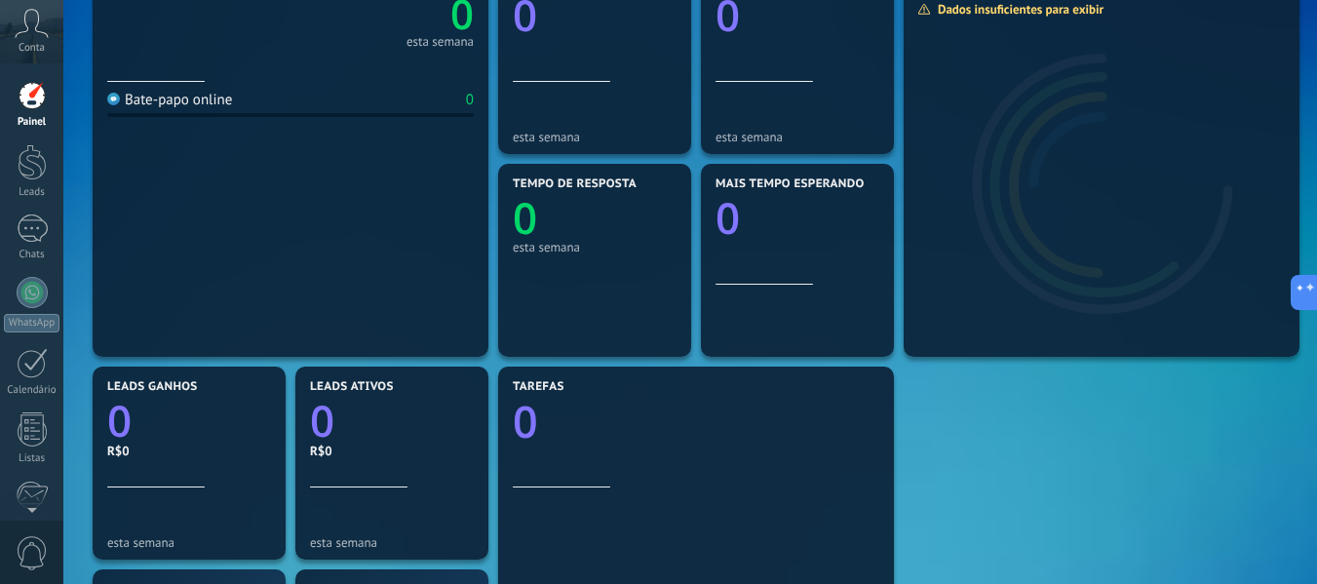
scroll to position [292, 0]
click at [31, 292] on div at bounding box center [32, 292] width 31 height 31
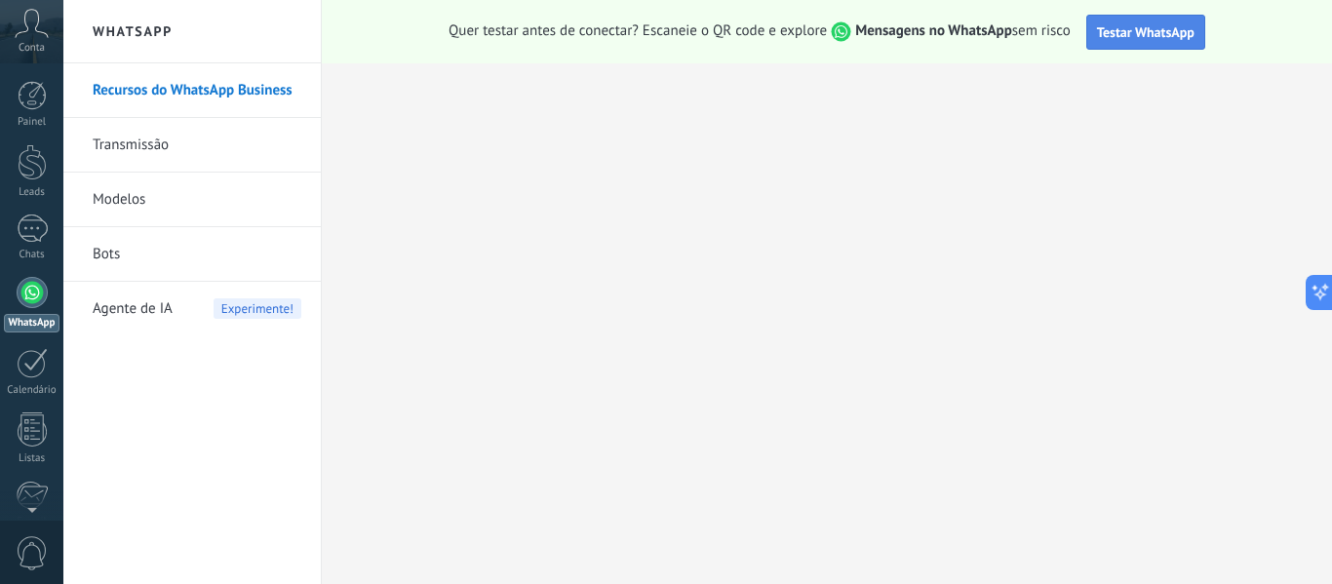
click at [1126, 43] on button "Testar WhatsApp" at bounding box center [1145, 32] width 119 height 35
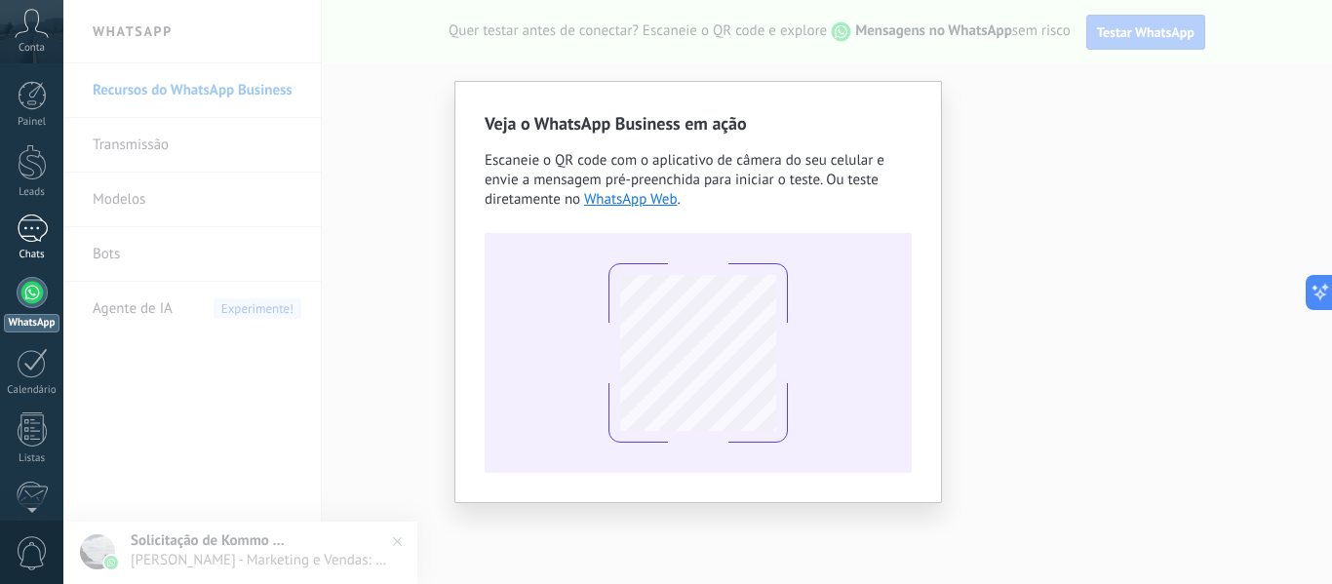
click at [42, 237] on div "1" at bounding box center [32, 228] width 31 height 28
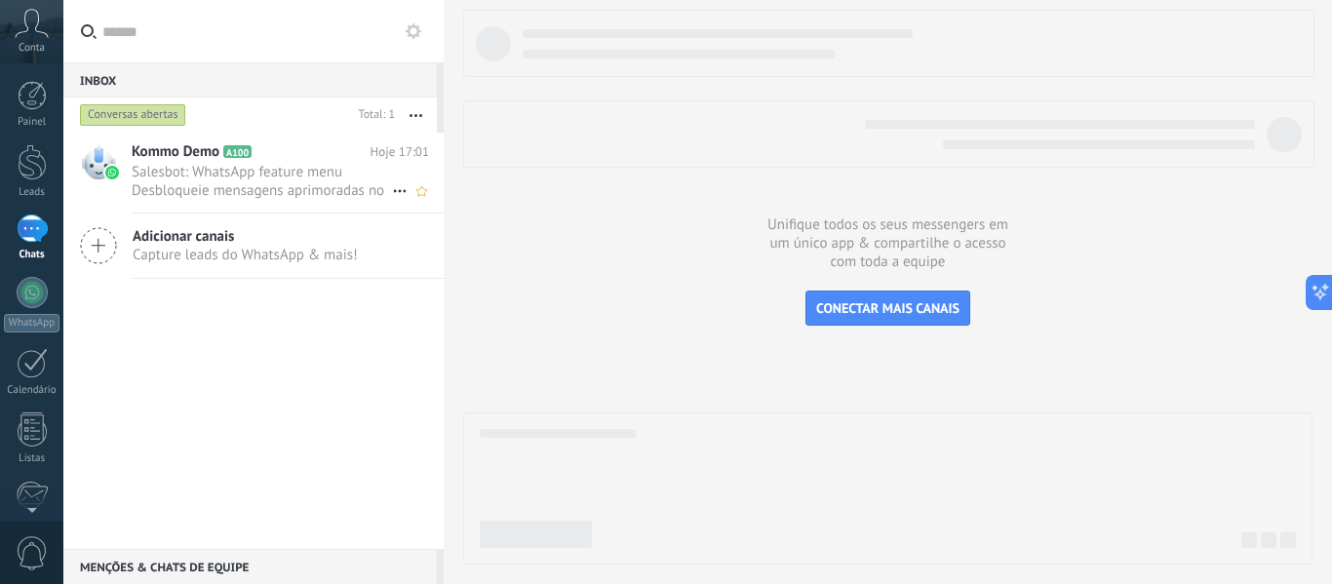
click at [269, 177] on span "Salesbot: WhatsApp feature menu Desbloqueie mensagens aprimoradas no WhatsApp! …" at bounding box center [262, 181] width 260 height 37
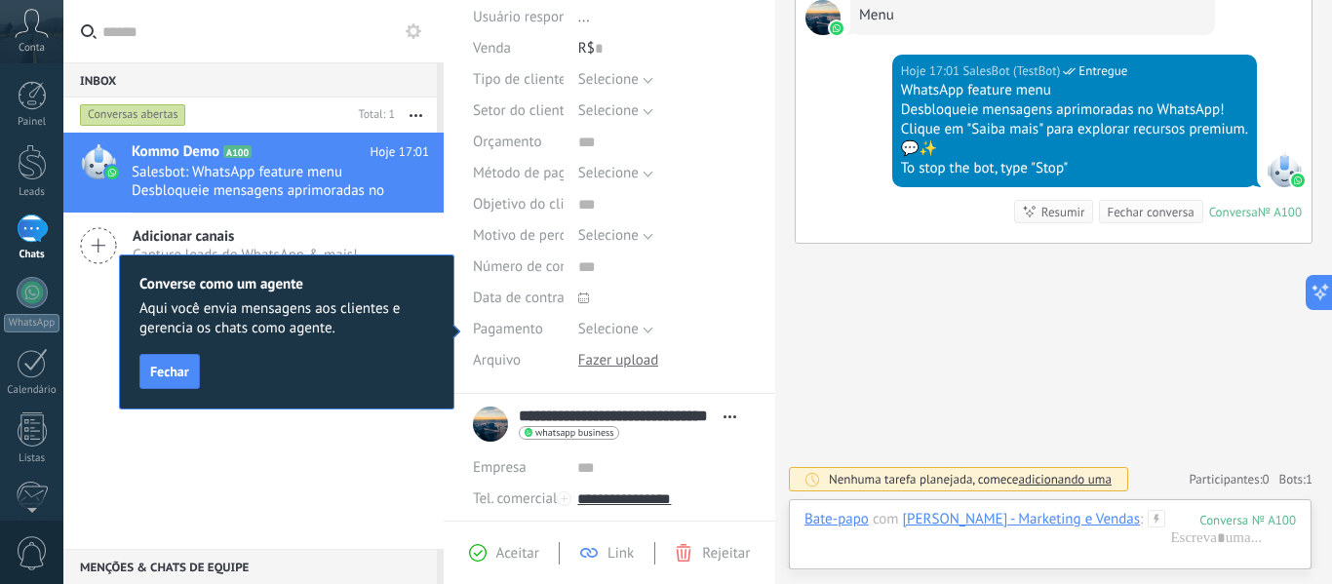
scroll to position [388, 0]
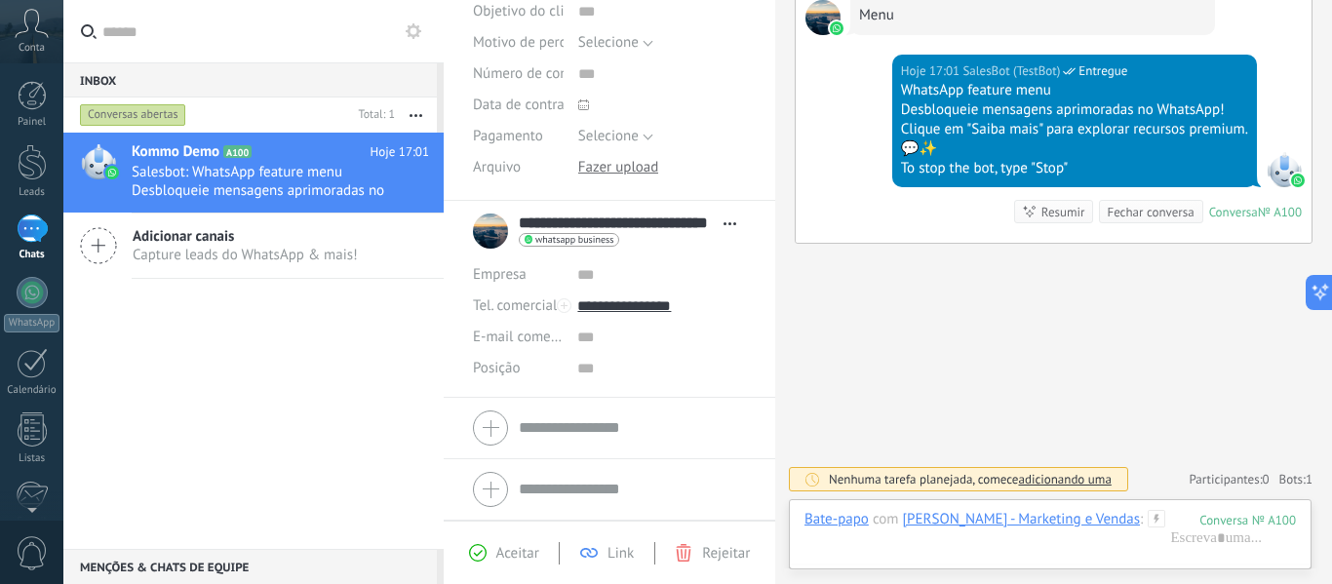
drag, startPoint x: 23, startPoint y: 87, endPoint x: 39, endPoint y: 29, distance: 59.6
click at [25, 87] on div at bounding box center [32, 95] width 29 height 29
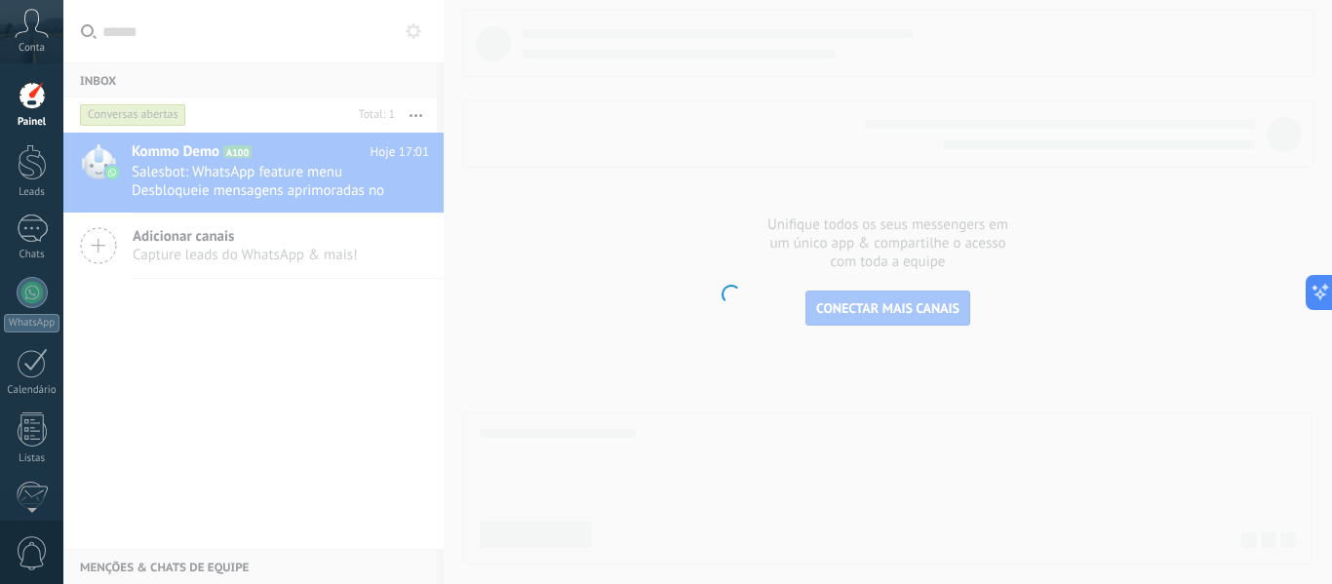
click at [39, 29] on icon at bounding box center [32, 23] width 34 height 29
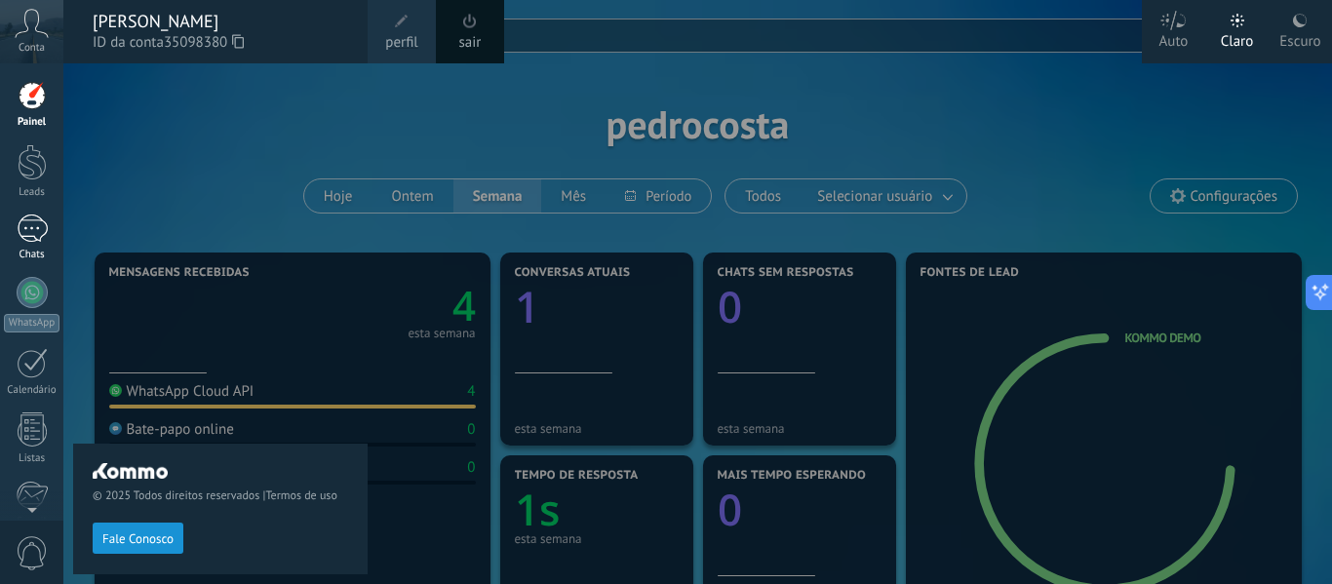
click at [26, 245] on link "1 Chats" at bounding box center [31, 237] width 63 height 47
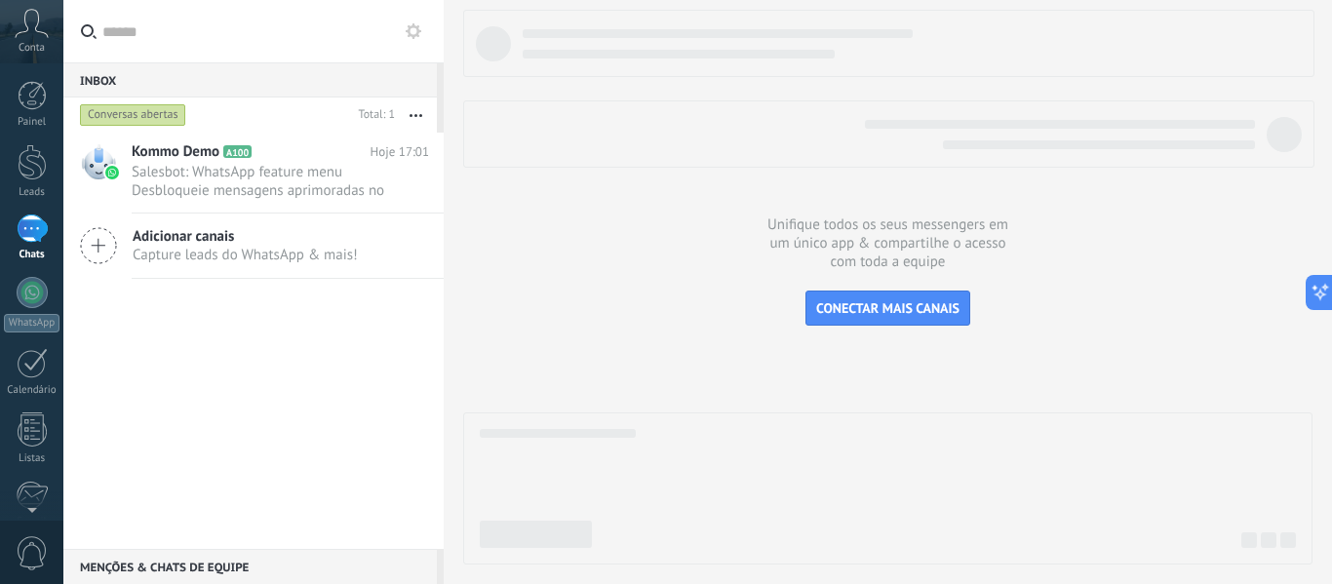
click at [258, 247] on span "Capture leads do WhatsApp & mais!" at bounding box center [245, 255] width 225 height 19
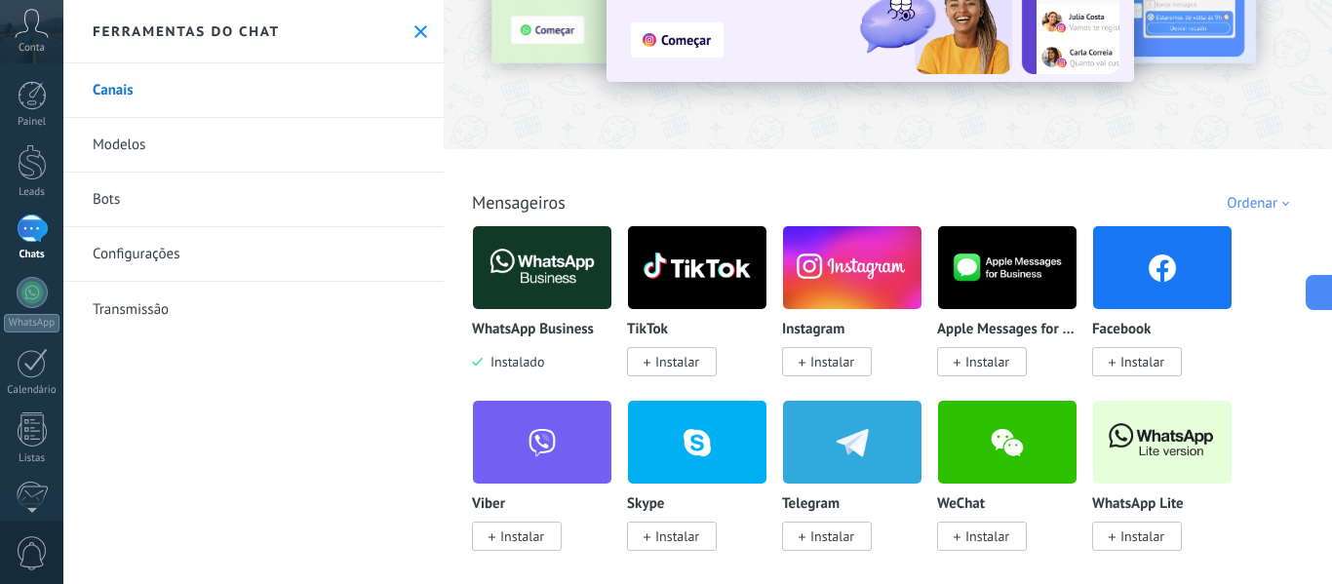
scroll to position [195, 0]
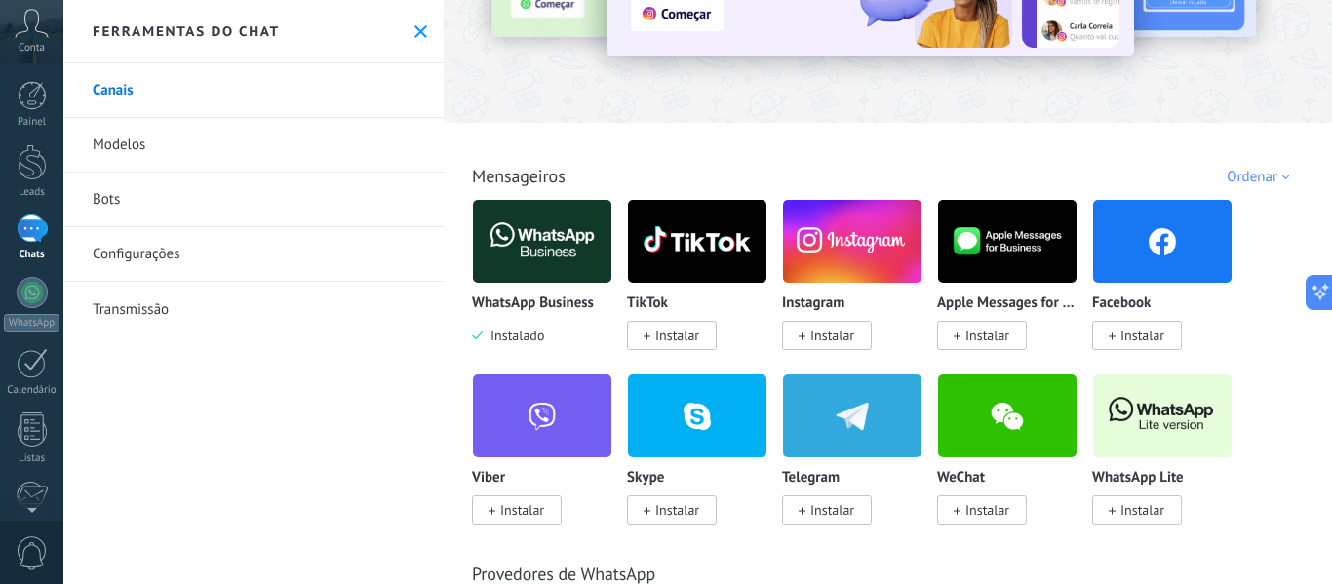
click at [525, 254] on img at bounding box center [542, 241] width 138 height 95
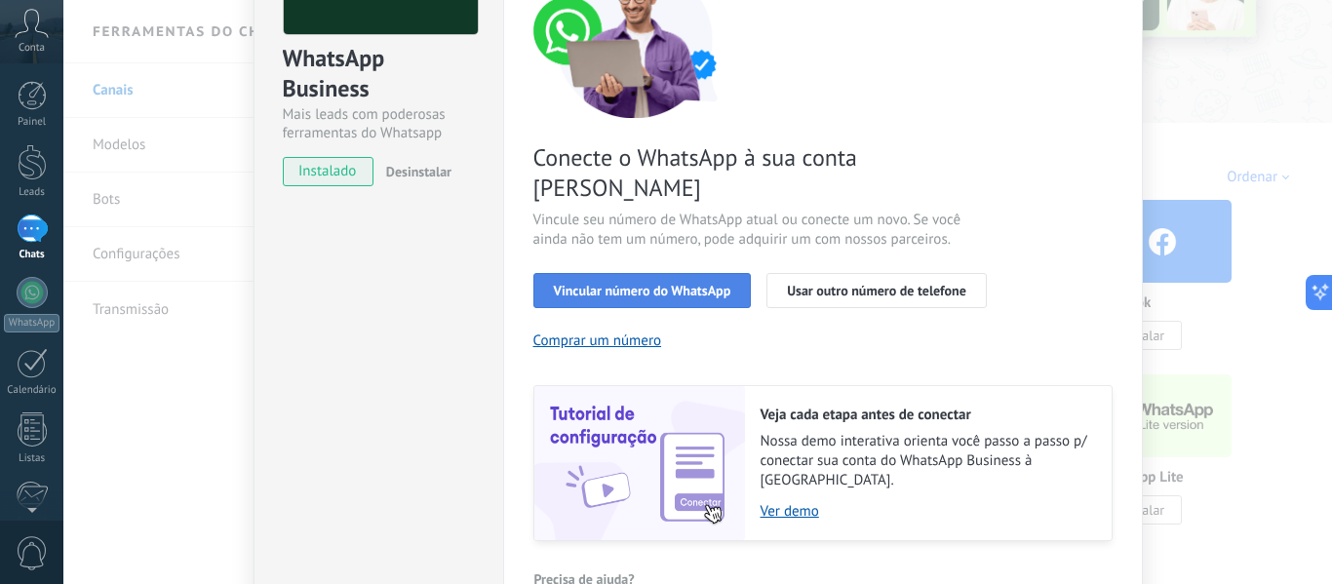
click at [718, 284] on span "Vincular número do WhatsApp" at bounding box center [642, 291] width 177 height 14
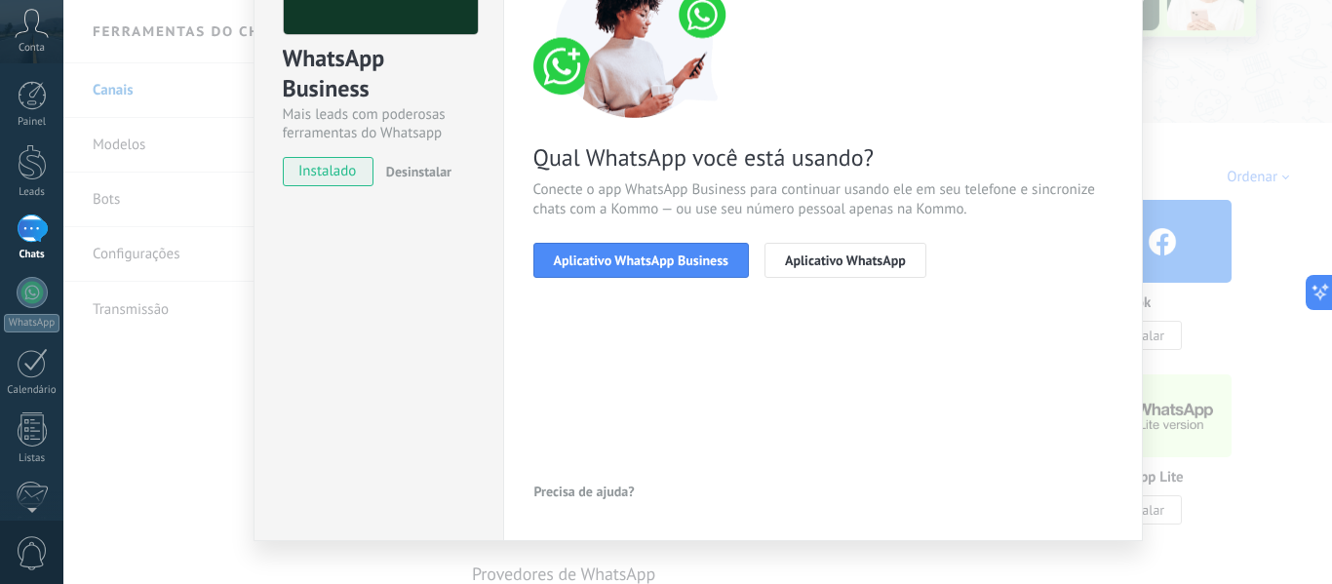
click at [718, 264] on span "Aplicativo WhatsApp Business" at bounding box center [641, 260] width 174 height 14
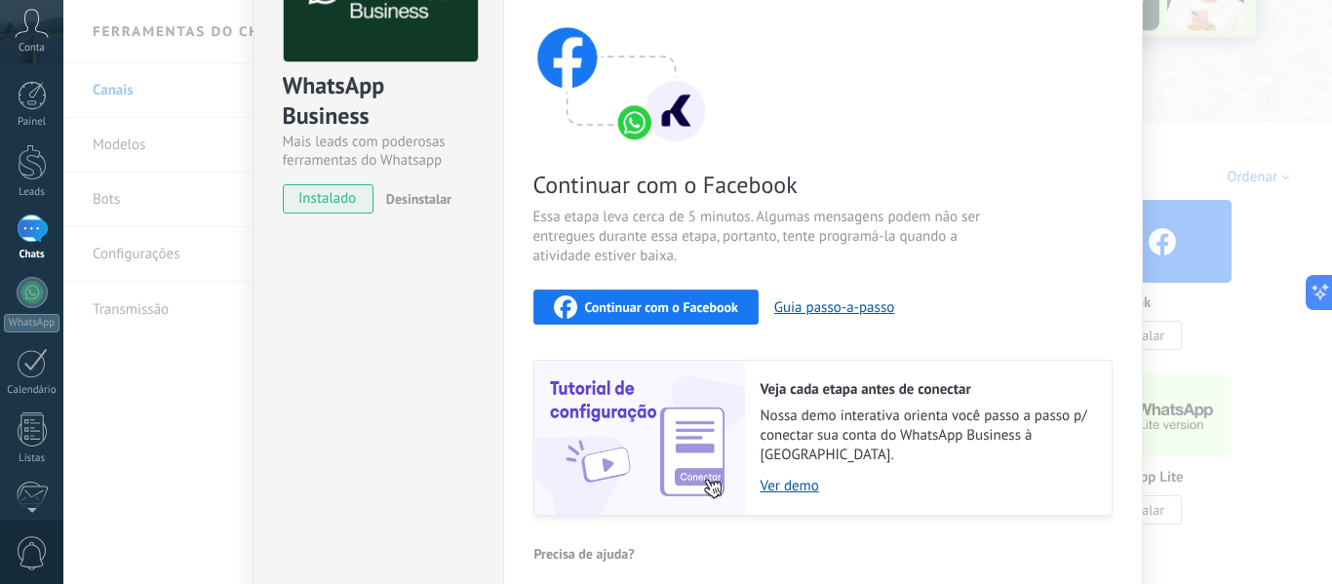
scroll to position [50, 0]
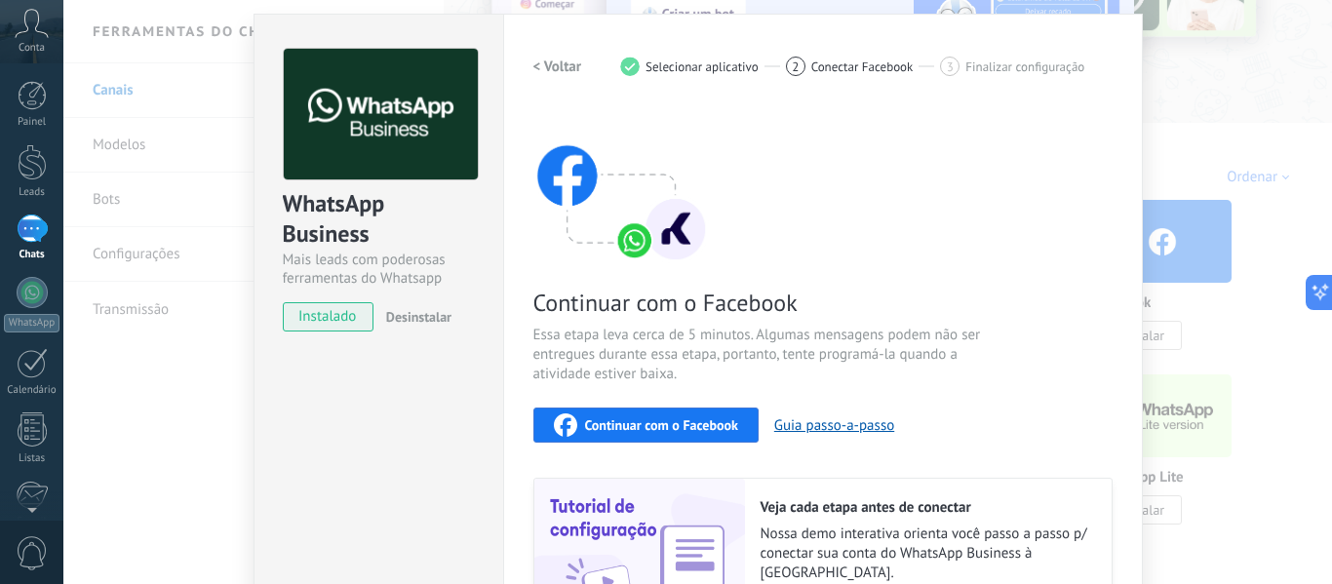
click at [673, 431] on span "Continuar com o Facebook" at bounding box center [661, 425] width 153 height 14
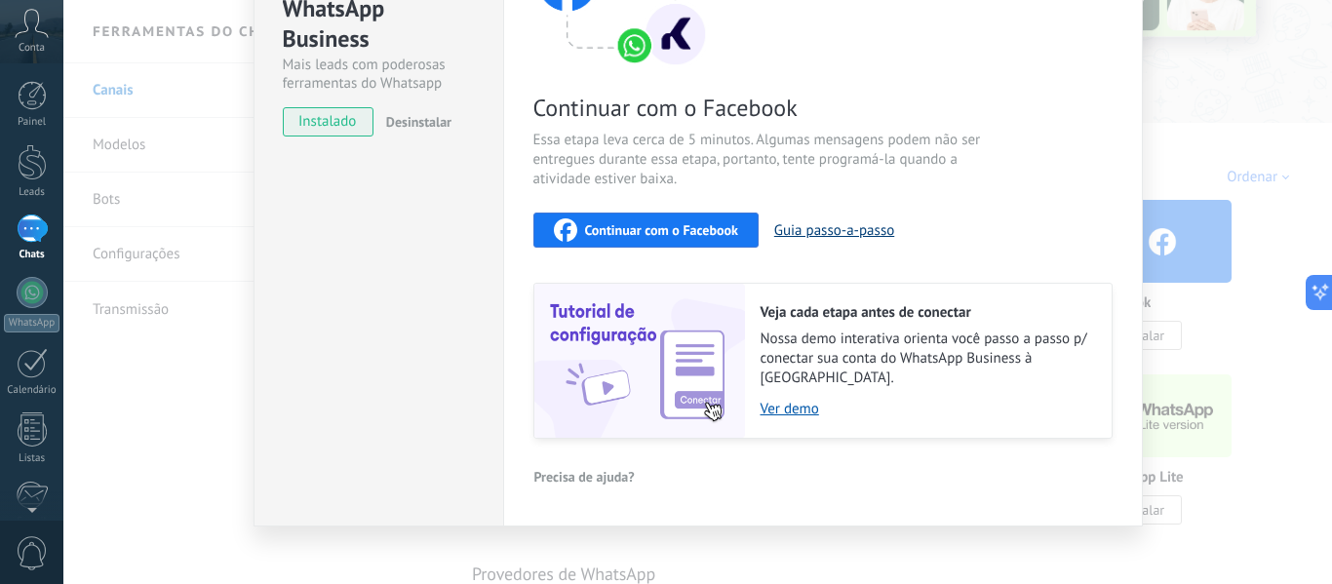
click at [806, 231] on button "Guia passo-a-passo" at bounding box center [834, 230] width 120 height 19
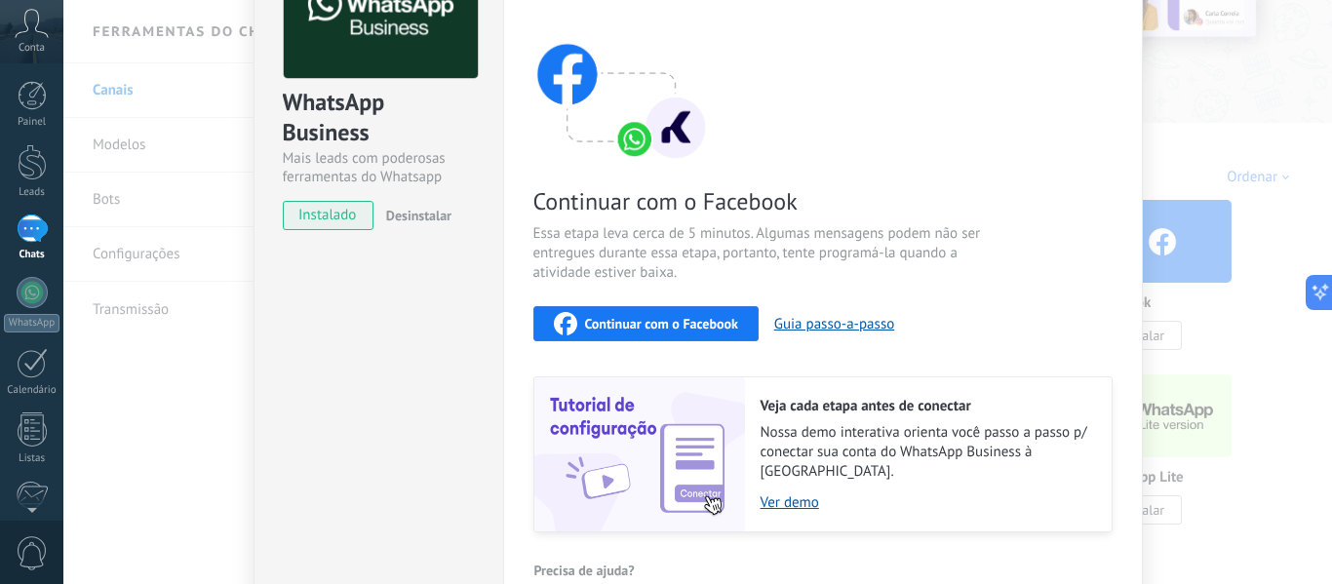
scroll to position [0, 0]
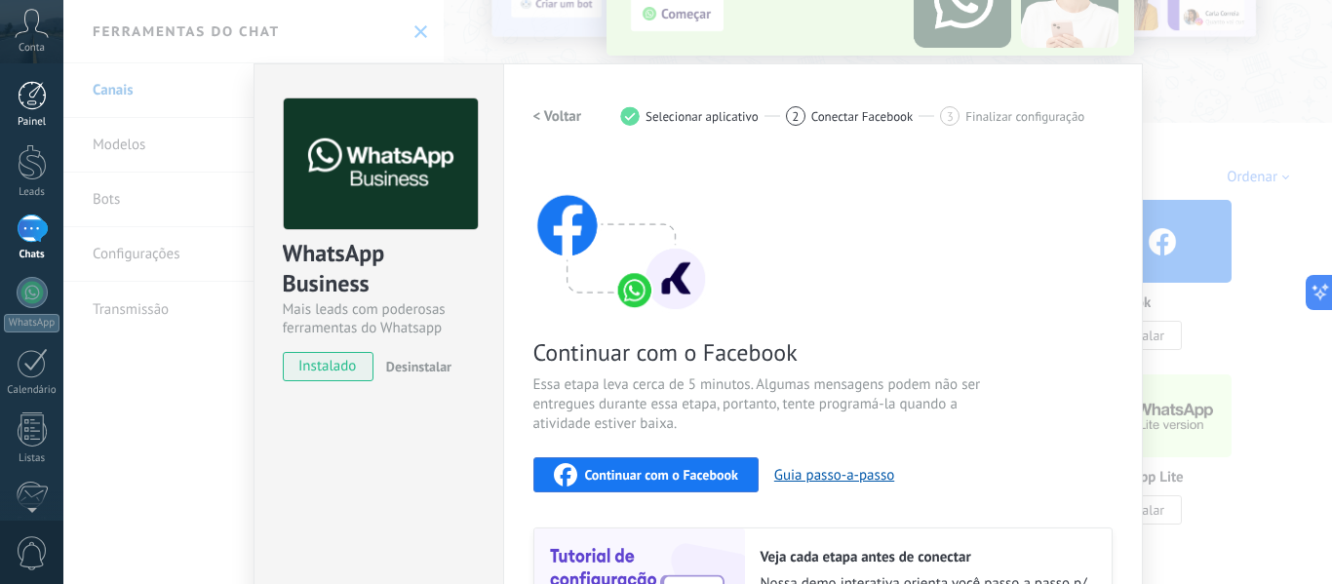
click at [30, 97] on div at bounding box center [32, 95] width 29 height 29
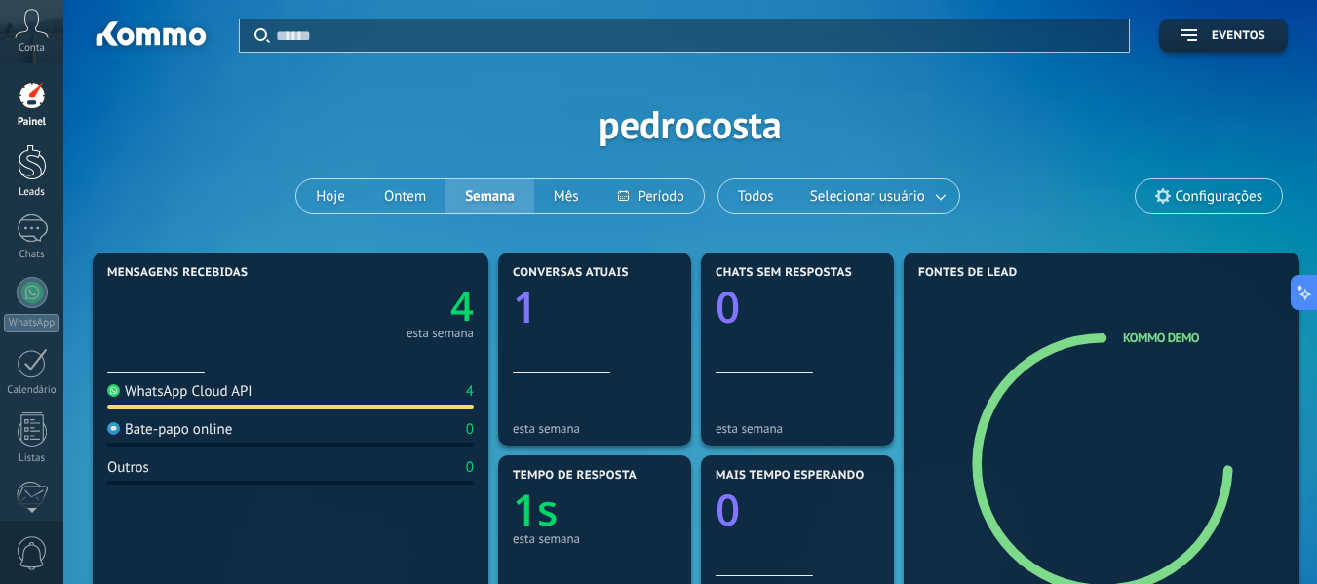
click at [35, 177] on div at bounding box center [32, 162] width 29 height 36
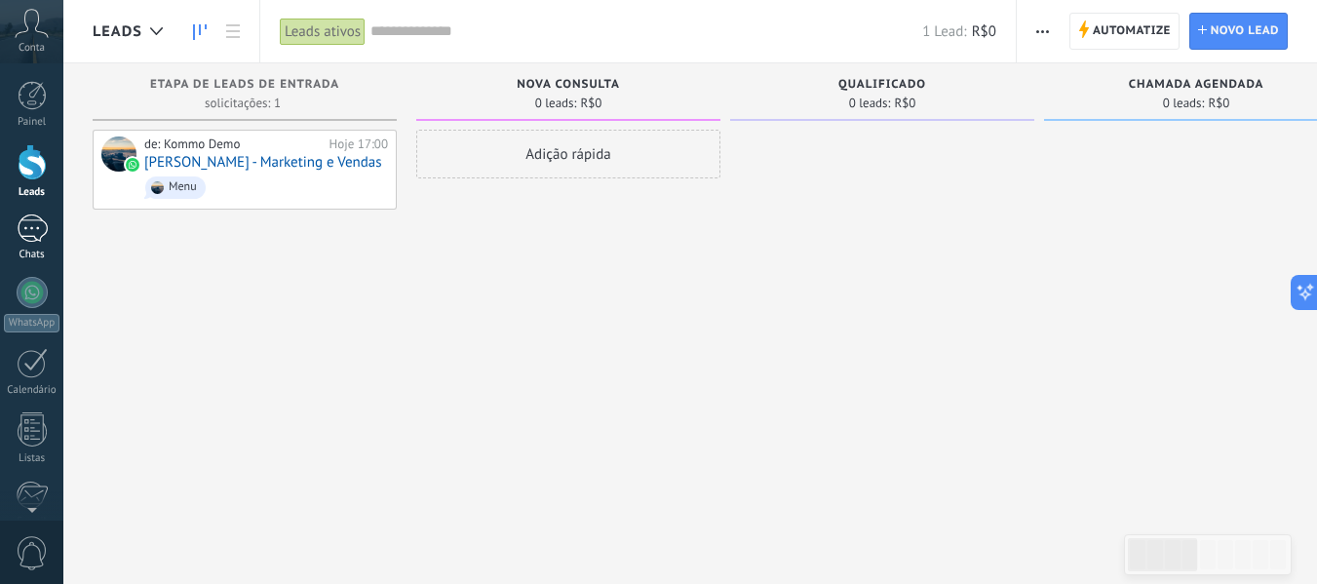
click at [38, 244] on link "1 Chats" at bounding box center [31, 237] width 63 height 47
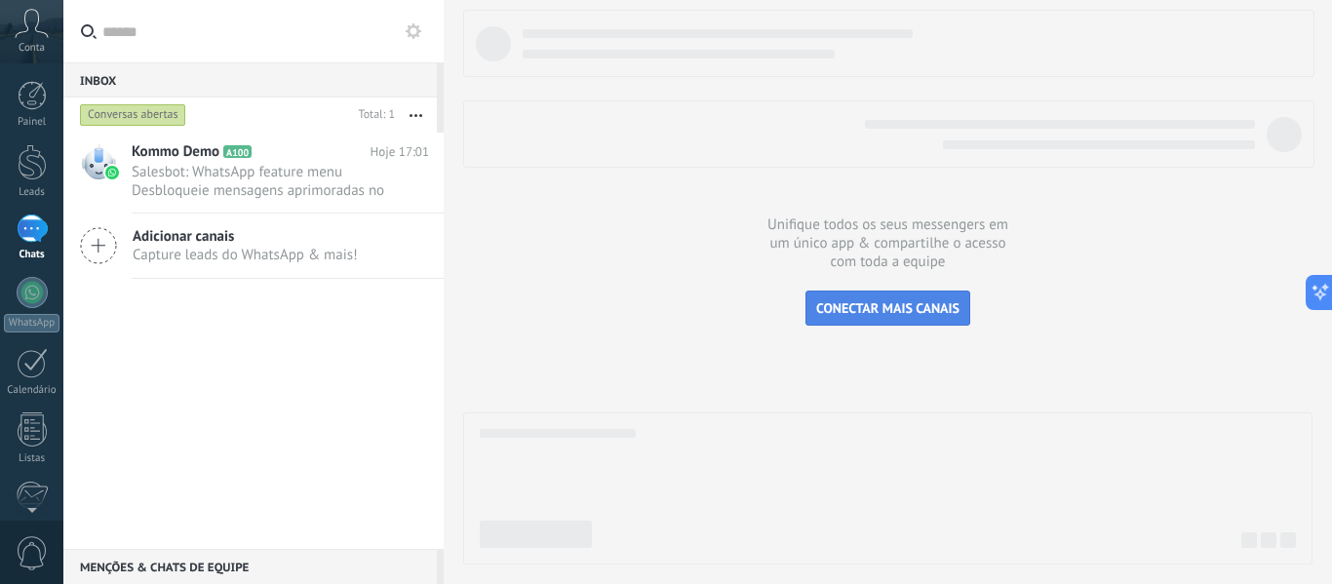
click at [899, 305] on span "CONECTAR MAIS CANAIS" at bounding box center [887, 308] width 143 height 18
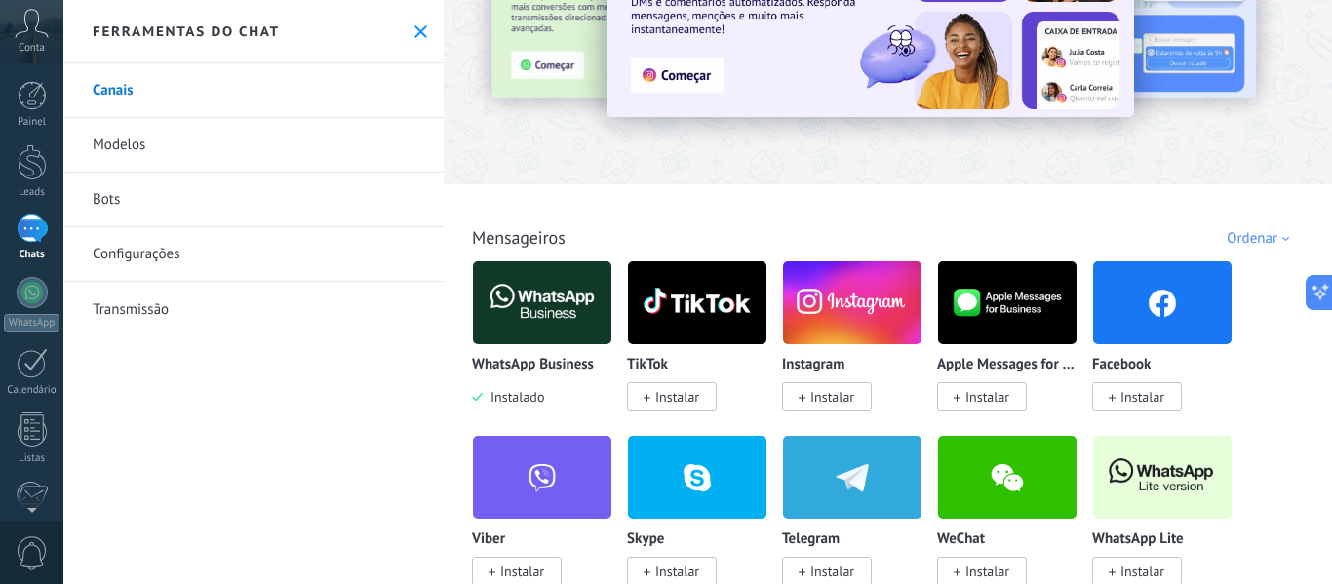
scroll to position [195, 0]
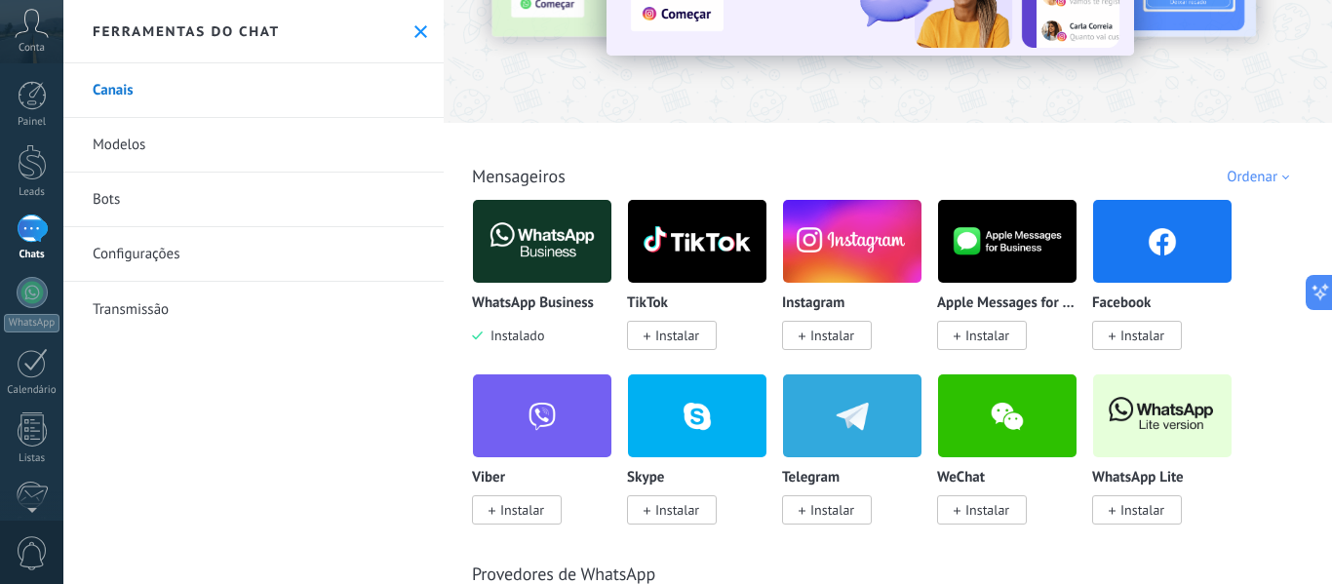
click at [997, 337] on span "Instalar" at bounding box center [987, 336] width 44 height 18
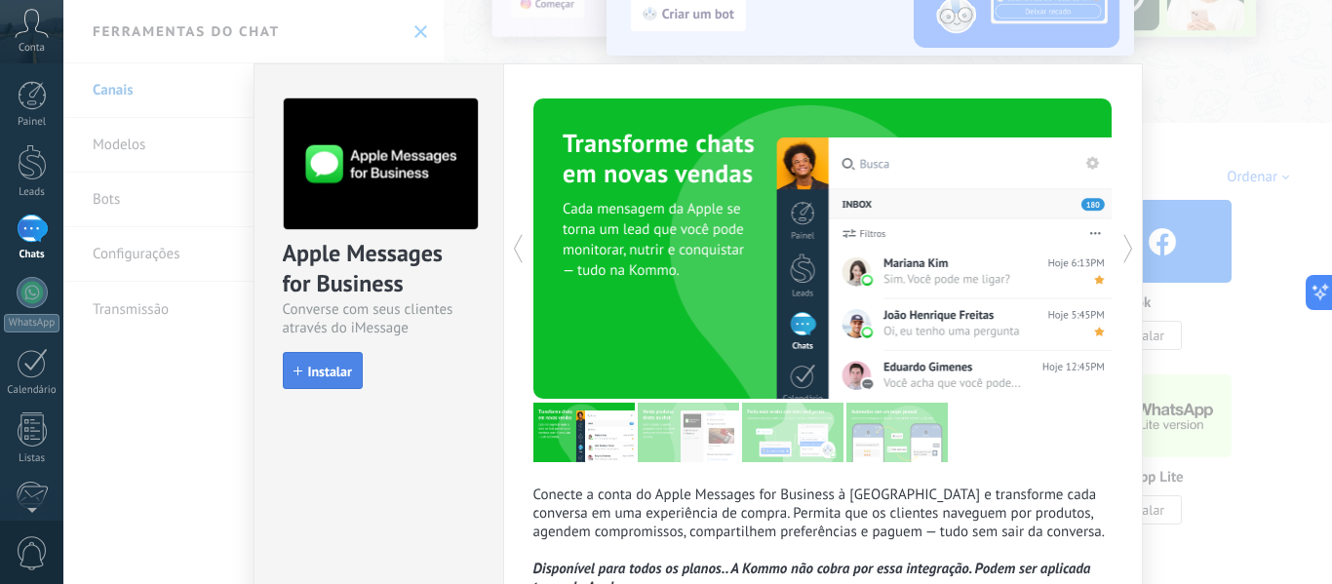
click at [316, 365] on span "Instalar" at bounding box center [330, 372] width 44 height 14
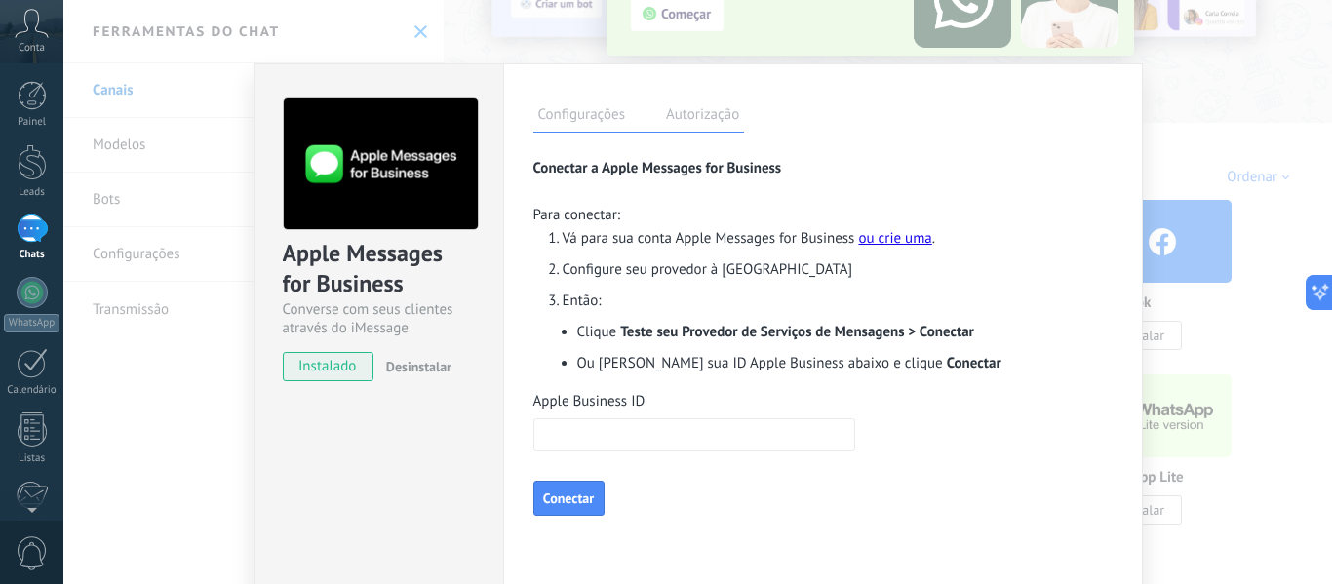
click at [1240, 158] on div "Apple Messages for Business Converse com seus clientes através do iMessage inst…" at bounding box center [697, 292] width 1268 height 584
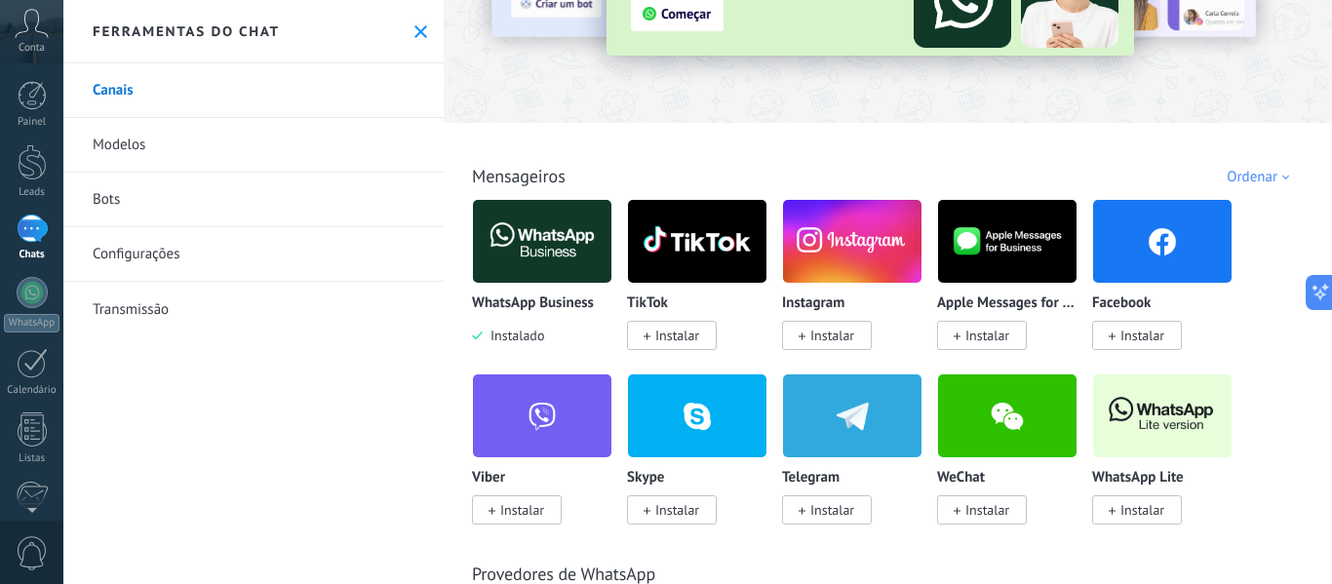
click at [161, 152] on link "Modelos" at bounding box center [253, 145] width 380 height 55
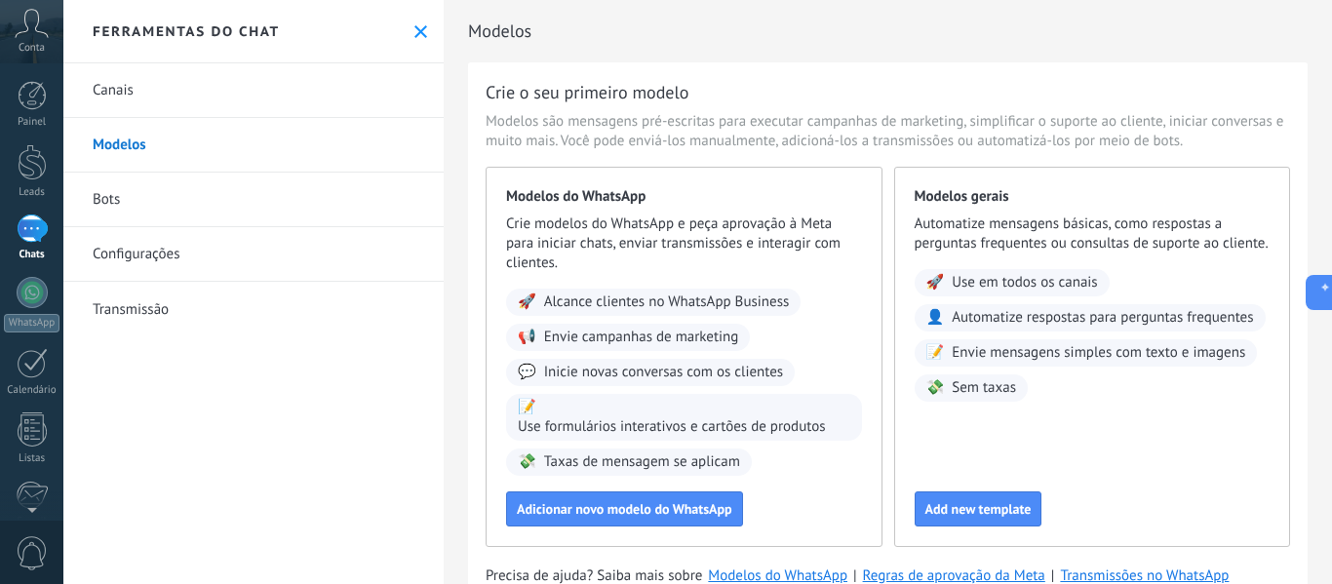
scroll to position [72, 0]
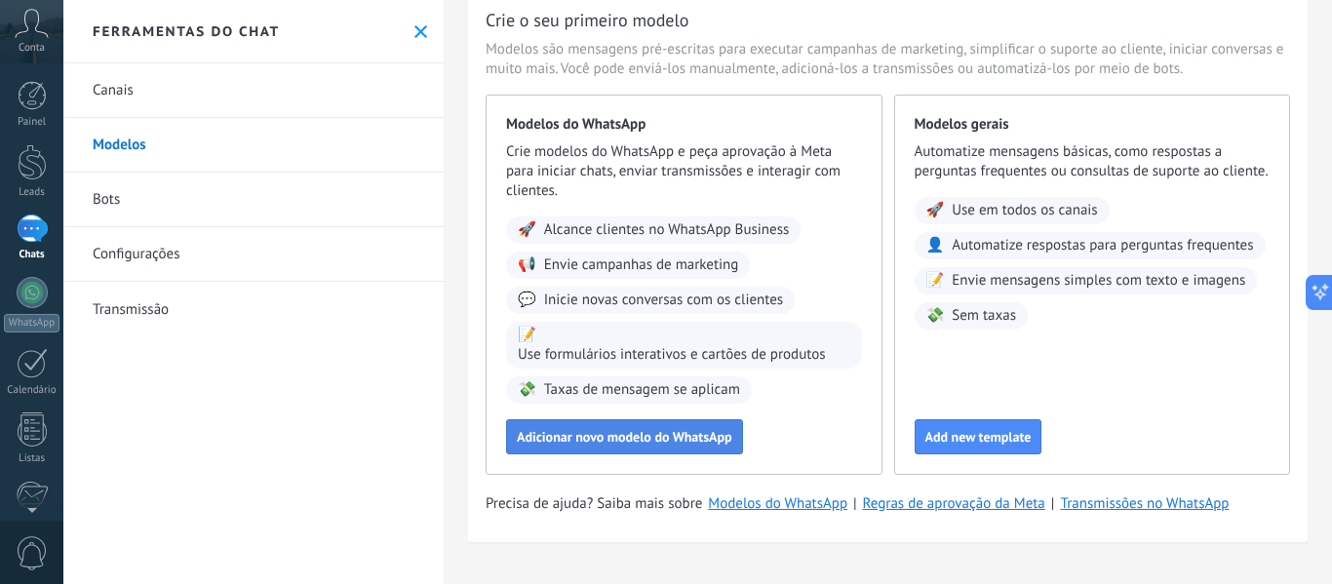
click at [661, 442] on span "Adicionar novo modelo do WhatsApp" at bounding box center [624, 437] width 215 height 14
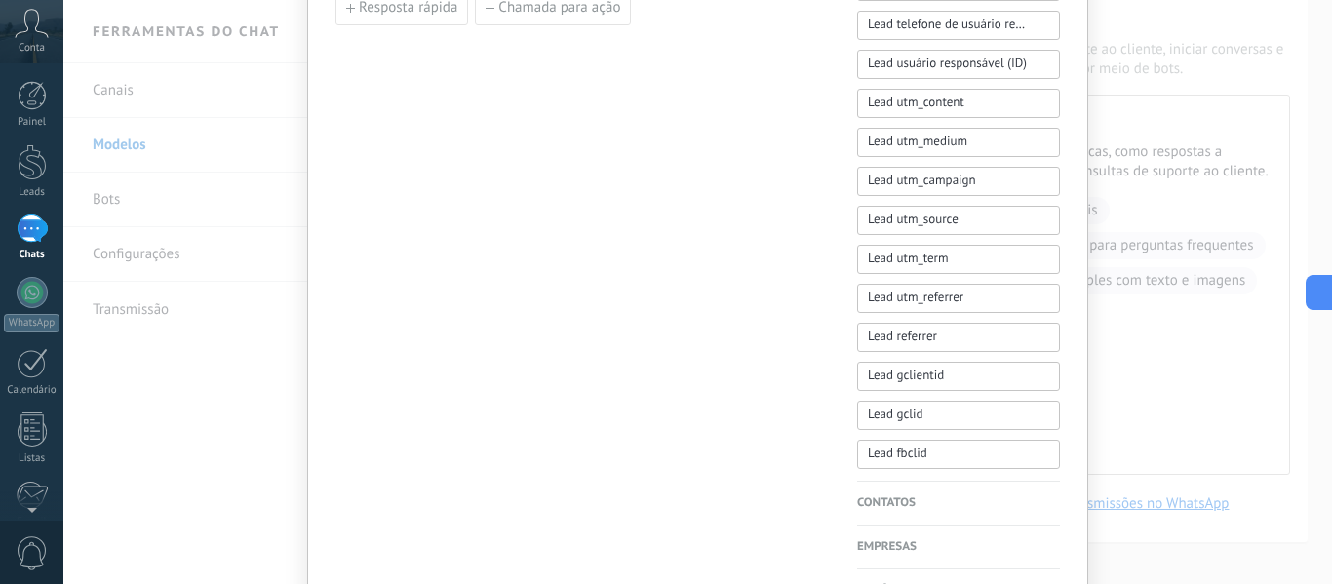
scroll to position [694, 0]
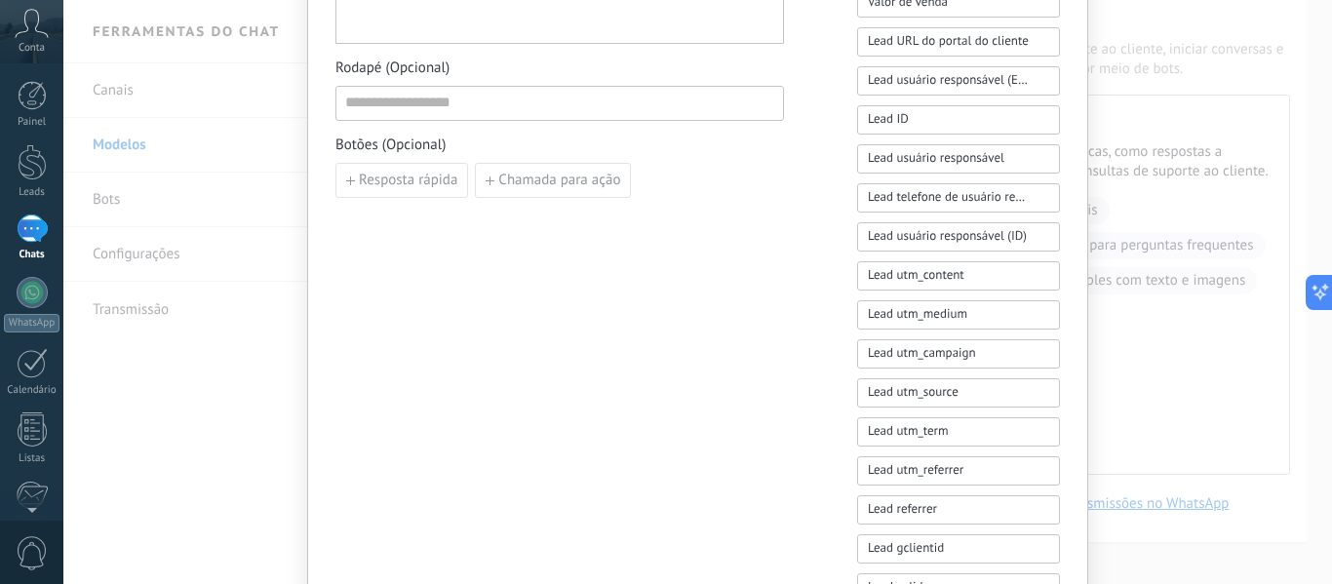
click at [282, 303] on div "Novo modelo Cancelar Salvar rascunho Enviar para análise Kommo Demo WABA ID: 12…" at bounding box center [697, 292] width 1268 height 584
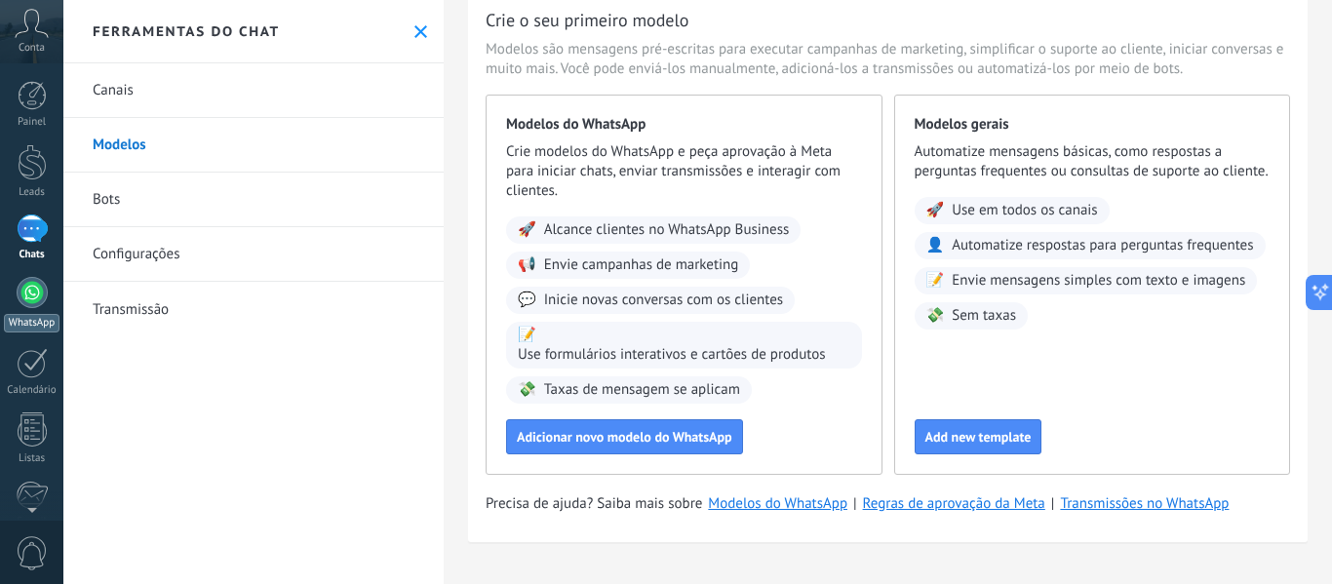
click at [31, 289] on div at bounding box center [32, 292] width 31 height 31
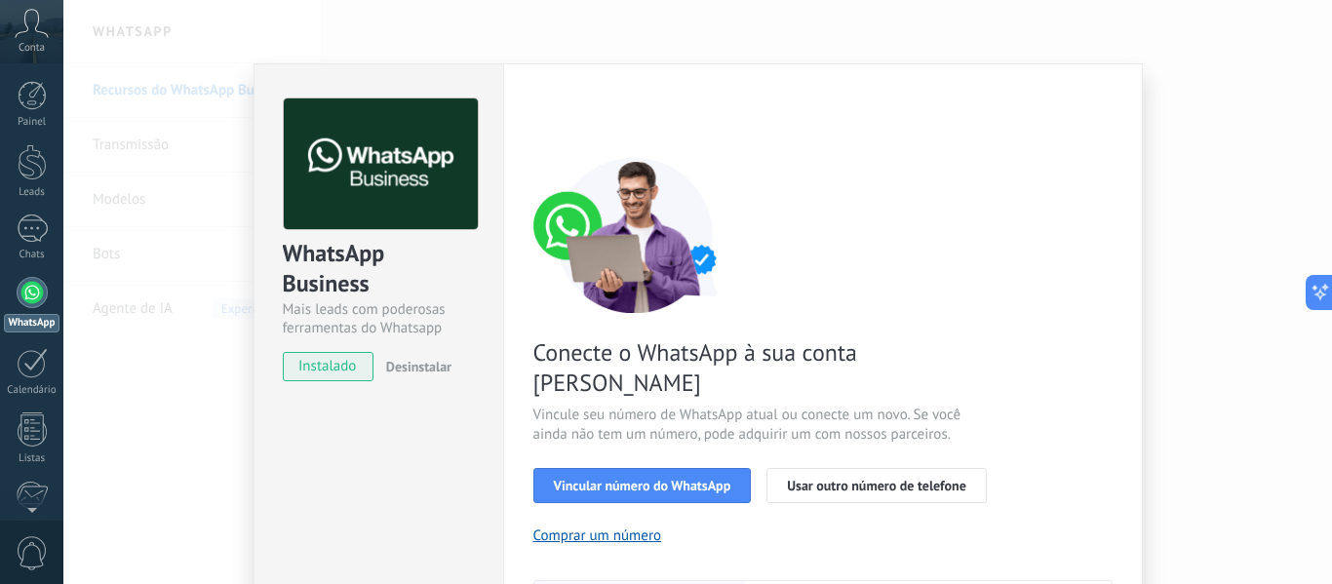
scroll to position [195, 0]
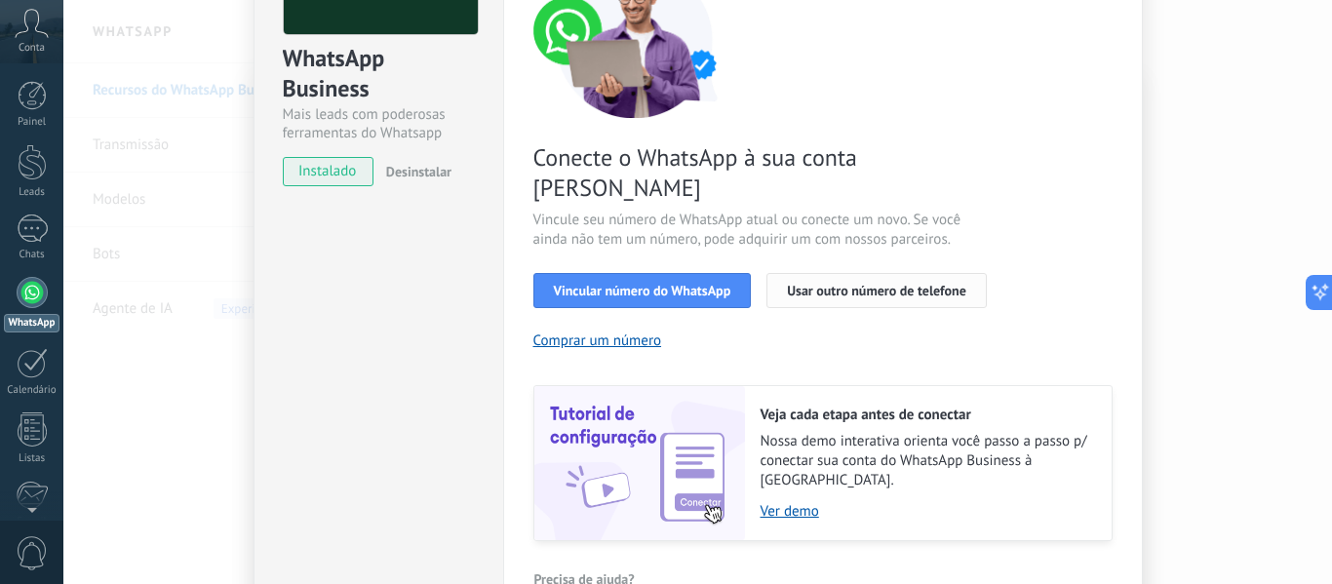
click at [848, 284] on span "Usar outro número de telefone" at bounding box center [876, 291] width 179 height 14
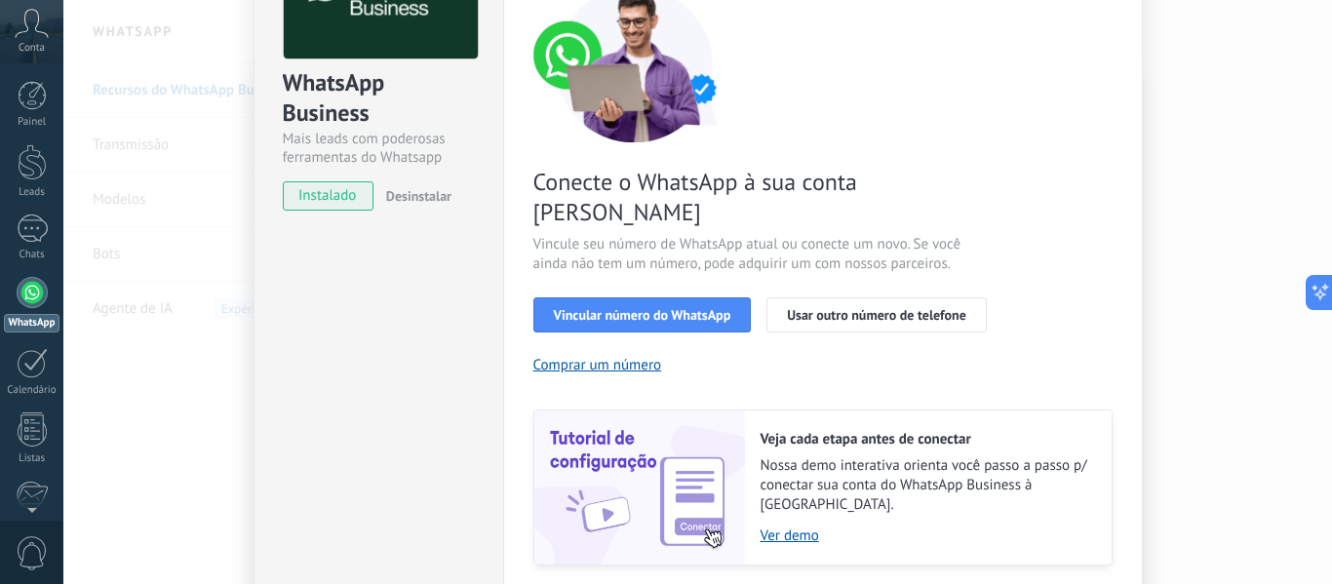
scroll to position [267, 0]
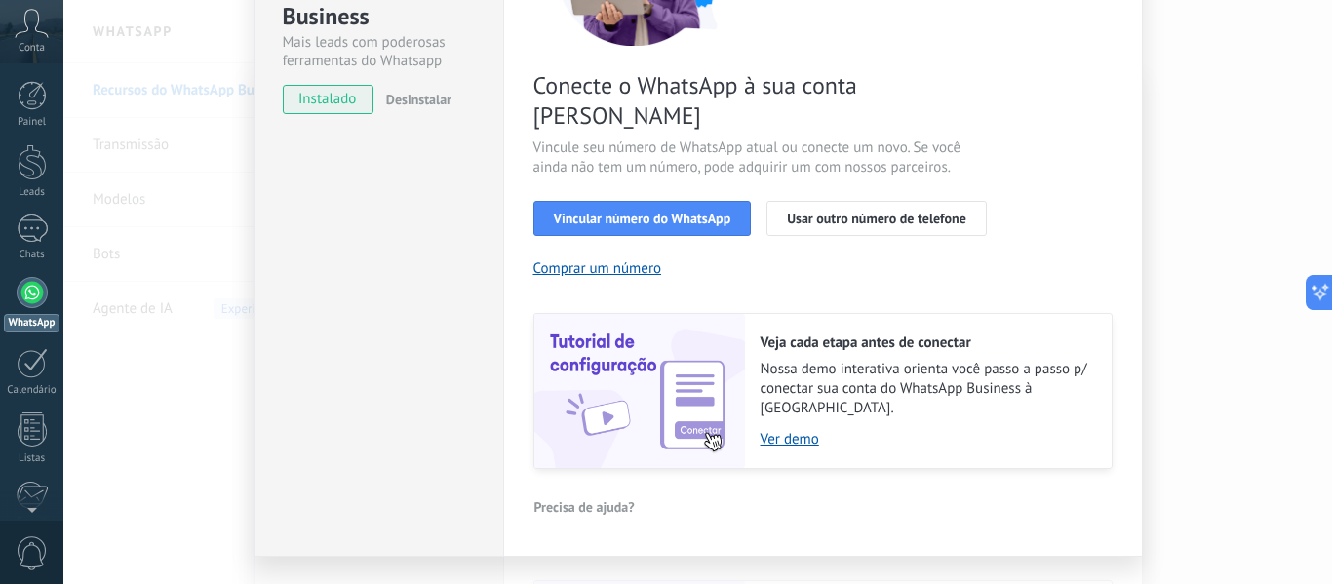
click at [1277, 317] on div "WhatsApp Business Mais leads com poderosas ferramentas do Whatsapp instalado De…" at bounding box center [697, 292] width 1268 height 584
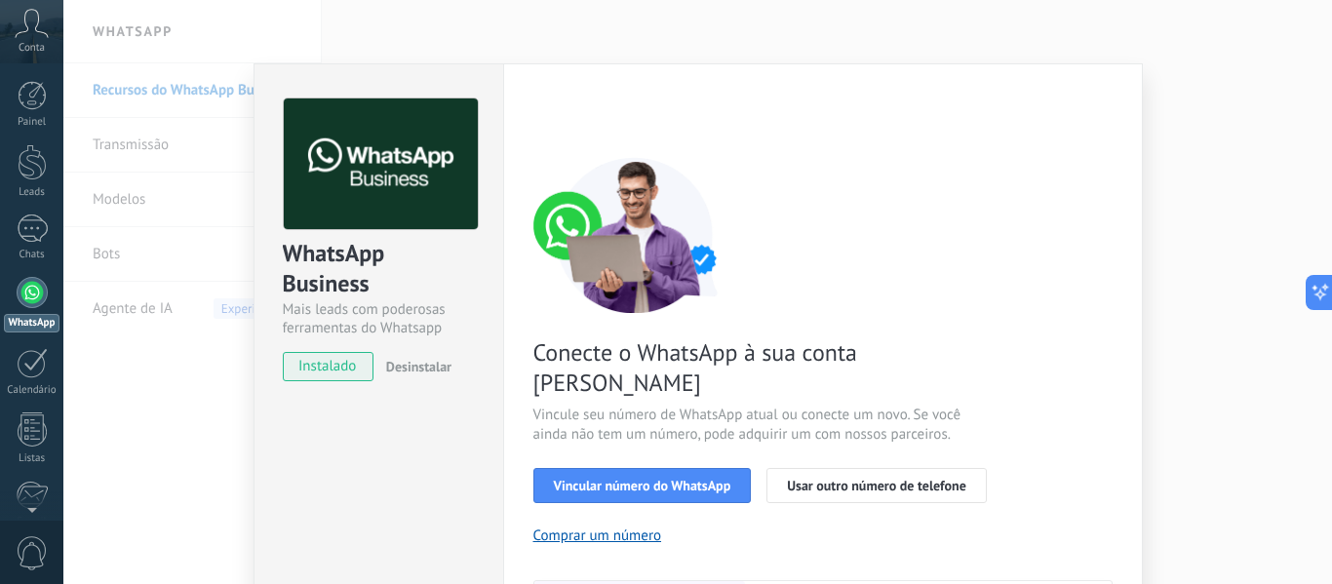
scroll to position [0, 0]
click at [32, 31] on icon at bounding box center [32, 23] width 34 height 29
